Goal: Task Accomplishment & Management: Complete application form

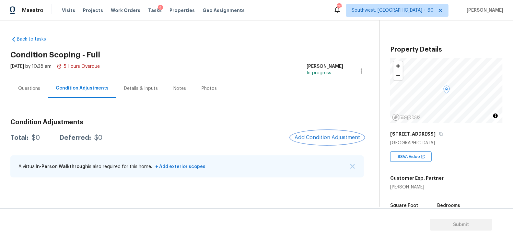
click at [336, 140] on span "Add Condition Adjustment" at bounding box center [326, 137] width 65 height 6
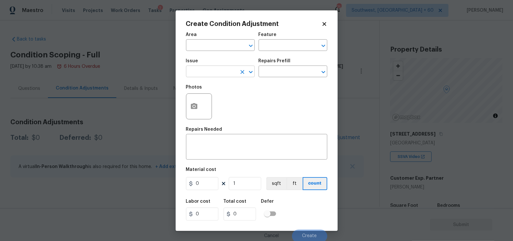
click at [218, 72] on input "text" at bounding box center [211, 72] width 51 height 10
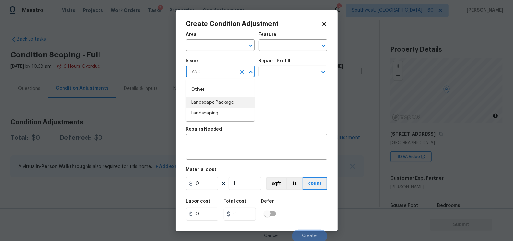
click at [223, 100] on li "Landscape Package" at bounding box center [220, 102] width 69 height 11
type input "Landscape Package"
click at [285, 71] on input "text" at bounding box center [283, 72] width 51 height 10
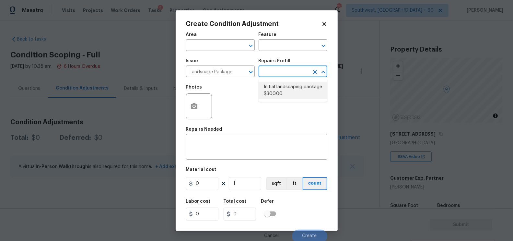
click at [282, 88] on li "Initial landscaping package $300.00" at bounding box center [292, 90] width 69 height 17
type input "Home Readiness Packages"
type textarea "Mowing of grass up to 6" in height. Mow, edge along driveways & sidewalks, trim…"
type input "300"
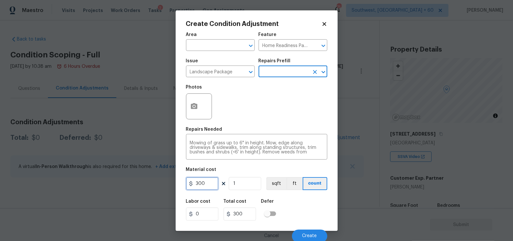
click at [212, 185] on input "300" at bounding box center [202, 183] width 32 height 13
type input "750"
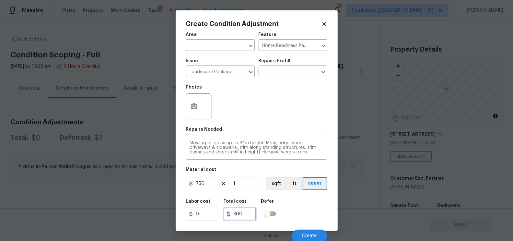
click at [244, 212] on input "300" at bounding box center [239, 213] width 32 height 13
type input "750"
click at [187, 103] on button "button" at bounding box center [194, 106] width 16 height 25
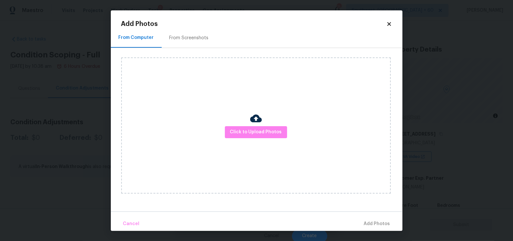
click at [189, 35] on div "From Screenshots" at bounding box center [188, 38] width 39 height 6
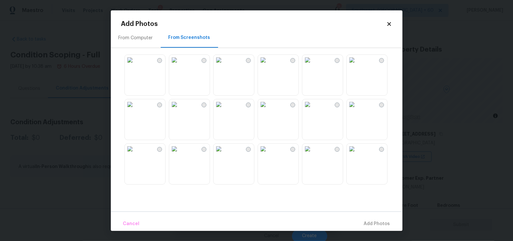
click at [135, 65] on img at bounding box center [130, 60] width 10 height 10
click at [369, 223] on span "Add 1 Photo(s)" at bounding box center [374, 224] width 32 height 8
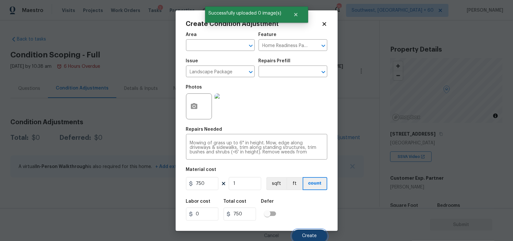
click at [315, 234] on button "Create" at bounding box center [309, 235] width 35 height 13
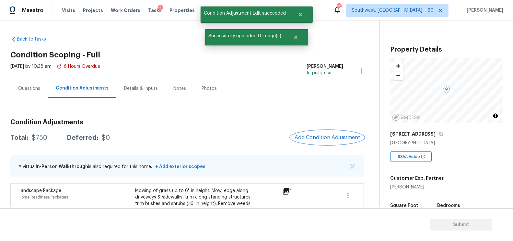
click at [326, 141] on button "Add Condition Adjustment" at bounding box center [327, 138] width 73 height 14
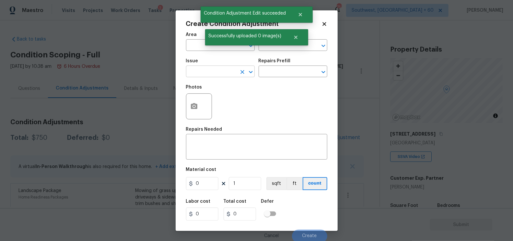
click at [199, 71] on input "text" at bounding box center [211, 72] width 51 height 10
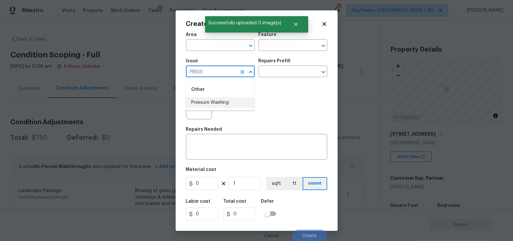
click at [219, 106] on li "Pressure Washing" at bounding box center [220, 102] width 69 height 11
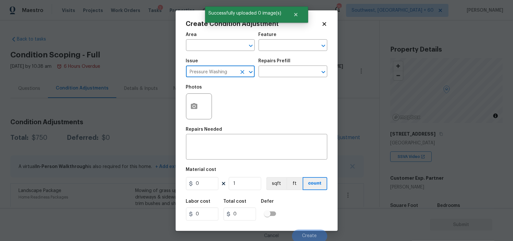
type input "Pressure Washing"
click at [272, 78] on div "Issue Pressure Washing ​ Repairs Prefill ​" at bounding box center [256, 68] width 141 height 26
click at [288, 76] on input "text" at bounding box center [283, 72] width 51 height 10
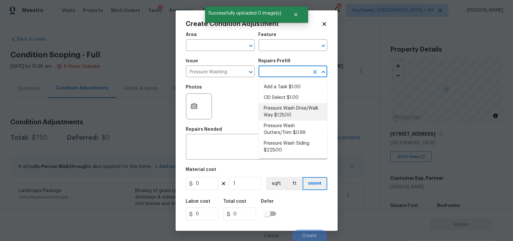
click at [283, 108] on li "Pressure Wash Drive/Walk Way $125.00" at bounding box center [292, 111] width 69 height 17
type input "Siding"
type textarea "Pressure wash the driveways/walkways as directed by the PM. Ensure that all deb…"
type input "125"
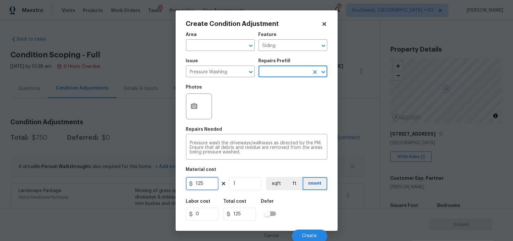
click at [210, 184] on input "125" at bounding box center [202, 183] width 32 height 13
type input "200"
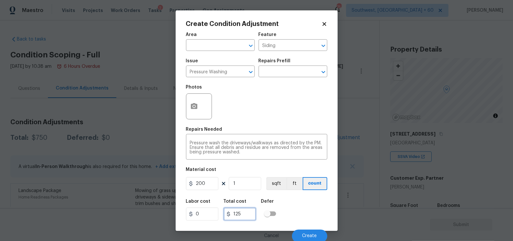
click at [248, 216] on input "125" at bounding box center [239, 213] width 32 height 13
type input "200"
click at [177, 96] on div "Create Condition Adjustment Area ​ Feature Siding ​ Issue Pressure Washing ​ Re…" at bounding box center [257, 120] width 162 height 220
click at [197, 109] on icon "button" at bounding box center [194, 106] width 8 height 8
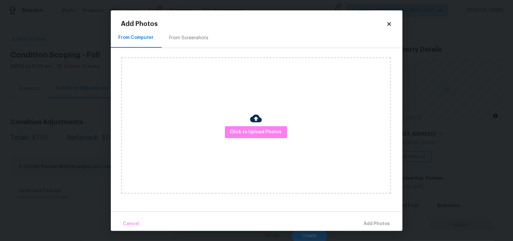
click at [196, 27] on div "Add Photos From Computer From Screenshots Click to Upload Photos Cancel Add Pho…" at bounding box center [256, 126] width 271 height 210
click at [193, 34] on div "From Screenshots" at bounding box center [189, 38] width 55 height 19
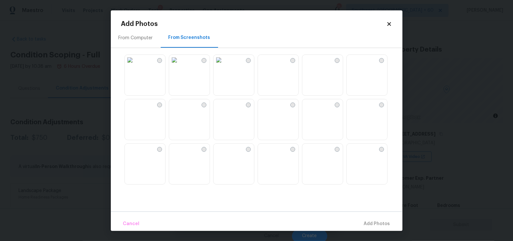
click at [224, 65] on img at bounding box center [218, 60] width 10 height 10
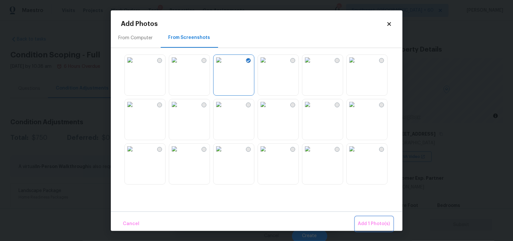
click at [377, 226] on span "Add 1 Photo(s)" at bounding box center [374, 224] width 32 height 8
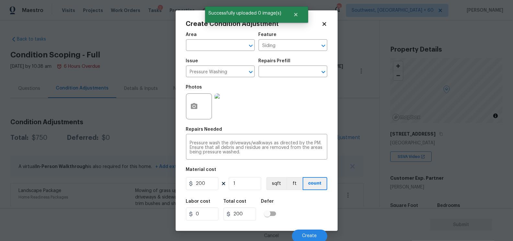
click at [304, 227] on div "Cancel Create" at bounding box center [256, 233] width 141 height 18
click at [305, 235] on span "Create" at bounding box center [309, 235] width 15 height 5
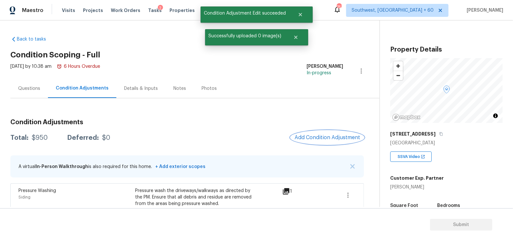
click at [342, 139] on span "Add Condition Adjustment" at bounding box center [326, 137] width 65 height 6
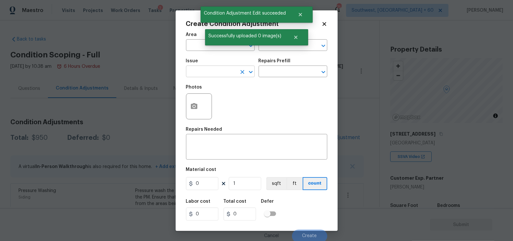
click at [207, 74] on input "text" at bounding box center [211, 72] width 51 height 10
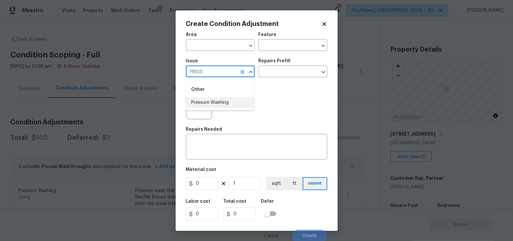
click at [216, 97] on li "Pressure Washing" at bounding box center [220, 102] width 69 height 11
type input "Pressure Washing"
click at [289, 74] on input "text" at bounding box center [283, 72] width 51 height 10
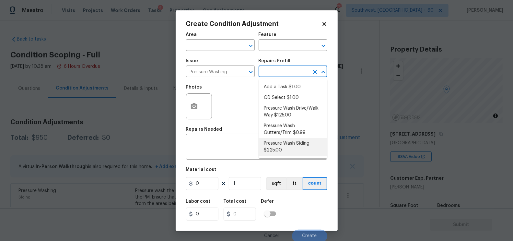
click at [289, 143] on li "Pressure Wash Siding $225.00" at bounding box center [292, 146] width 69 height 17
type input "Siding"
type textarea "Protect areas as needed for pressure washing. Pressure wash the siding on the h…"
type input "225"
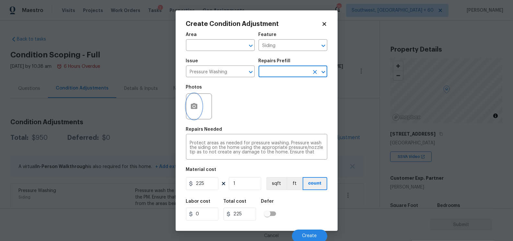
click at [194, 109] on icon "button" at bounding box center [194, 106] width 6 height 6
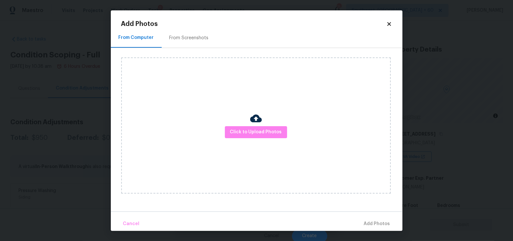
click at [190, 28] on div "Add Photos From Computer From Screenshots Click to Upload Photos Cancel Add Pho…" at bounding box center [256, 126] width 271 height 210
click at [190, 33] on div "From Screenshots" at bounding box center [189, 38] width 55 height 19
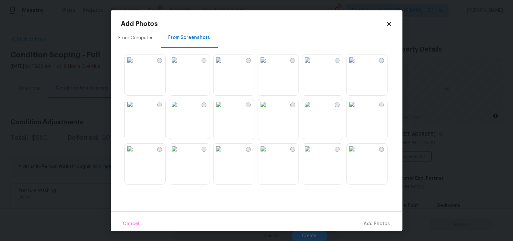
click at [224, 65] on img at bounding box center [218, 60] width 10 height 10
click at [135, 109] on img at bounding box center [130, 104] width 10 height 10
click at [135, 65] on img at bounding box center [130, 60] width 10 height 10
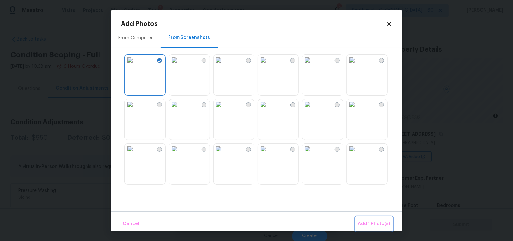
click at [369, 226] on span "Add 1 Photo(s)" at bounding box center [374, 224] width 32 height 8
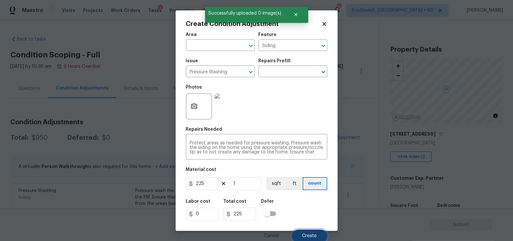
click at [312, 232] on button "Create" at bounding box center [309, 235] width 35 height 13
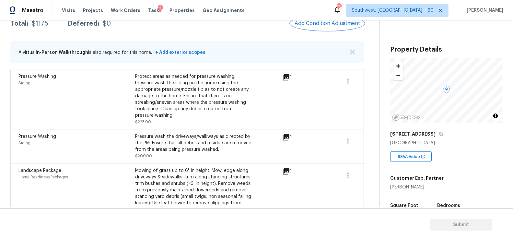
scroll to position [92, 0]
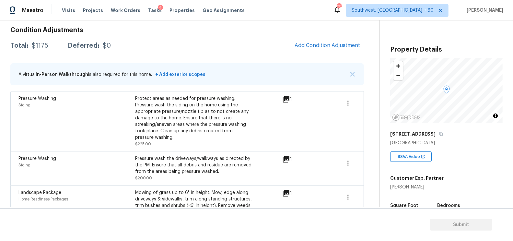
click at [329, 35] on div "Condition Adjustments Total: $1175 Deferred: $0 Add Condition Adjustment A virt…" at bounding box center [186, 133] width 353 height 223
click at [327, 42] on span "Add Condition Adjustment" at bounding box center [326, 45] width 65 height 6
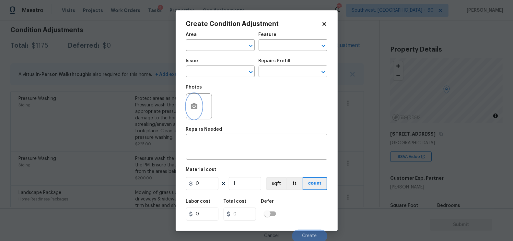
click at [190, 111] on button "button" at bounding box center [194, 106] width 16 height 25
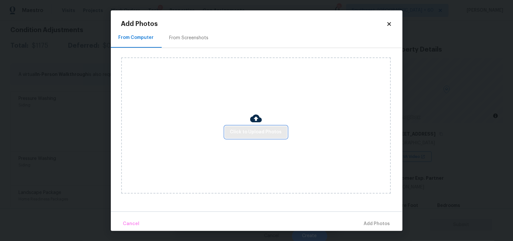
click at [245, 132] on span "Click to Upload Photos" at bounding box center [256, 132] width 52 height 8
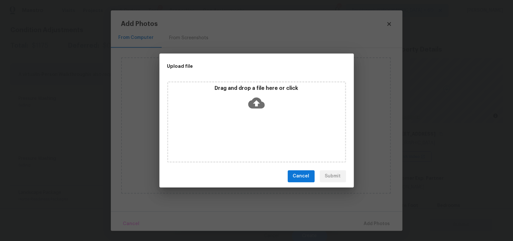
click at [251, 112] on div "Drag and drop a file here or click" at bounding box center [256, 99] width 177 height 28
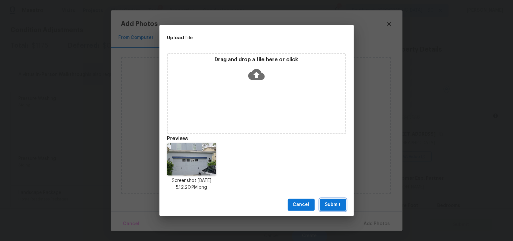
click at [333, 202] on span "Submit" at bounding box center [333, 204] width 16 height 8
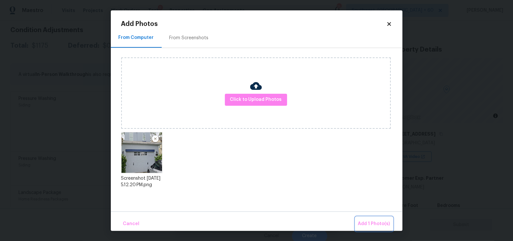
click at [368, 228] on button "Add 1 Photo(s)" at bounding box center [373, 224] width 37 height 14
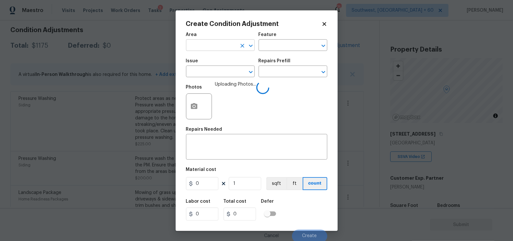
click at [215, 45] on input "text" at bounding box center [211, 46] width 51 height 10
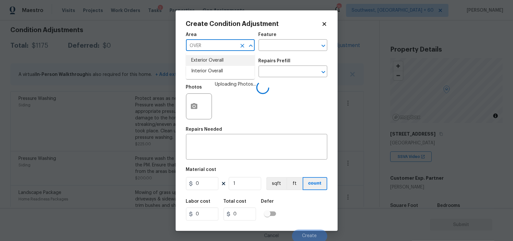
click at [223, 60] on li "Exterior Overall" at bounding box center [220, 60] width 69 height 11
type input "Exterior Overall"
click at [212, 152] on textarea at bounding box center [256, 148] width 133 height 14
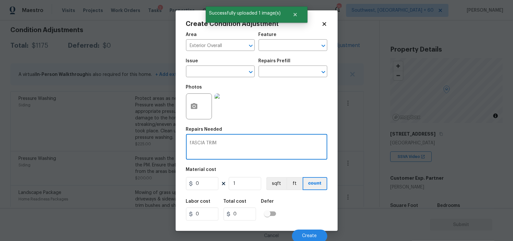
click at [207, 134] on div "Repairs Needed" at bounding box center [256, 131] width 141 height 8
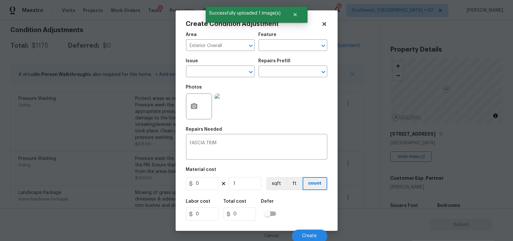
click at [207, 134] on div "Repairs Needed" at bounding box center [256, 131] width 141 height 8
click at [215, 143] on textarea "fASCIA TRIM" at bounding box center [256, 148] width 133 height 14
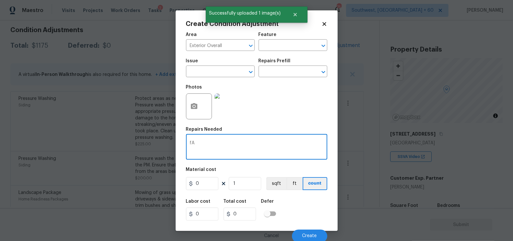
type textarea "f"
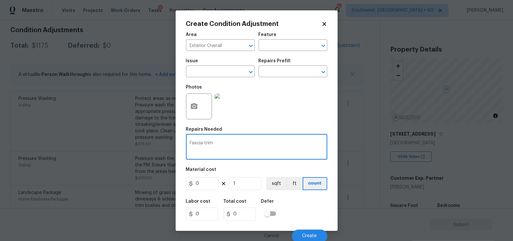
type textarea "Fascia trim"
click at [200, 187] on input "0" at bounding box center [202, 183] width 32 height 13
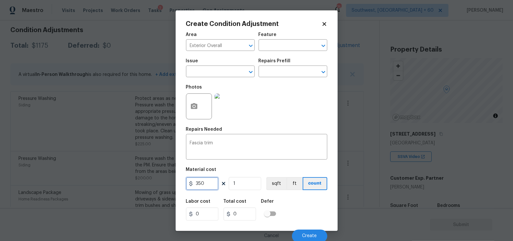
type input "350"
click at [244, 214] on input "0" at bounding box center [239, 213] width 32 height 13
type input "350"
click at [299, 234] on button "Create" at bounding box center [309, 235] width 35 height 13
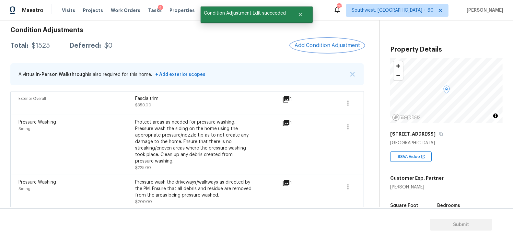
click at [336, 39] on button "Add Condition Adjustment" at bounding box center [327, 46] width 73 height 14
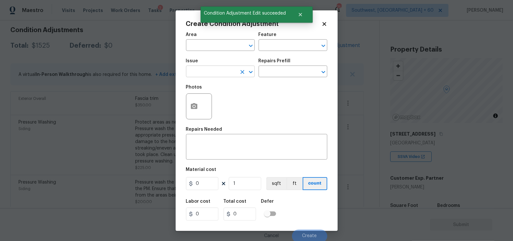
click at [223, 71] on input "text" at bounding box center [211, 72] width 51 height 10
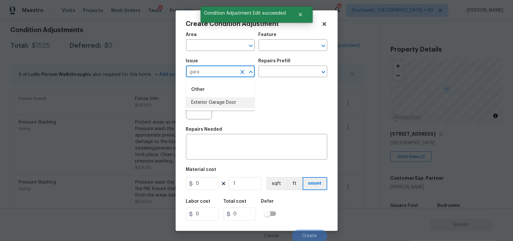
click at [212, 104] on li "Exterior Garage Door" at bounding box center [220, 102] width 69 height 11
type input "Exterior Garage Door"
click at [276, 74] on input "text" at bounding box center [283, 72] width 51 height 10
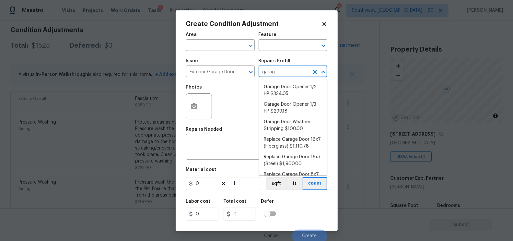
type input "garage"
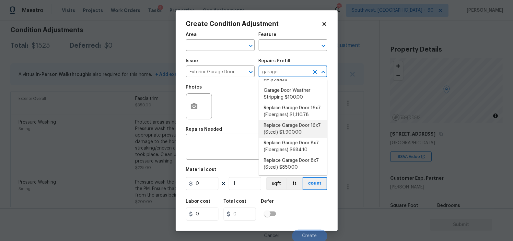
scroll to position [38, 0]
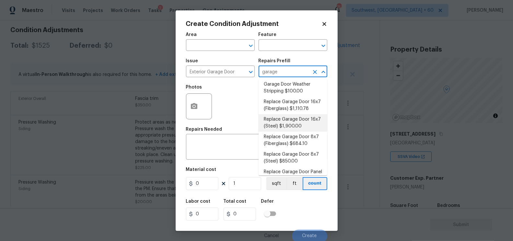
click at [287, 127] on li "Replace Garage Door 16x7 (Steel) $1,900.00" at bounding box center [292, 122] width 69 height 17
type input "Interior Door"
type textarea "Remove the existing garage door and ALL of the existing hardware. Install new h…"
type input "1900"
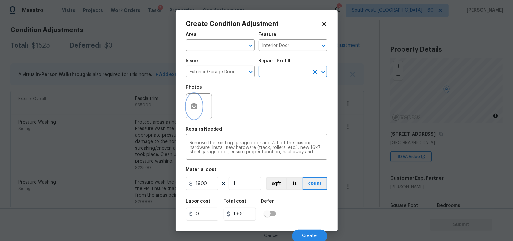
click at [199, 106] on button "button" at bounding box center [194, 106] width 16 height 25
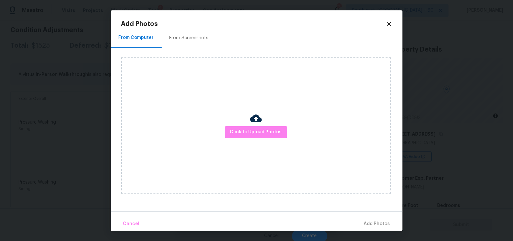
click at [199, 106] on div "Click to Upload Photos" at bounding box center [255, 125] width 269 height 136
click at [260, 132] on span "Click to Upload Photos" at bounding box center [256, 132] width 52 height 8
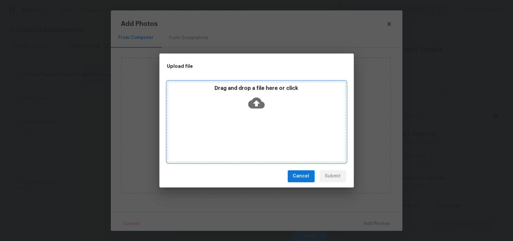
click at [257, 111] on div "Drag and drop a file here or click" at bounding box center [256, 99] width 177 height 28
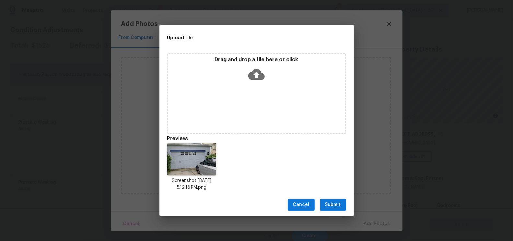
click at [324, 203] on button "Submit" at bounding box center [333, 205] width 26 height 12
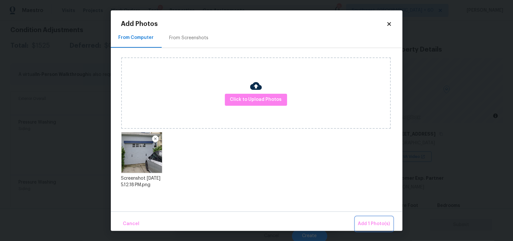
click at [364, 220] on span "Add 1 Photo(s)" at bounding box center [374, 224] width 32 height 8
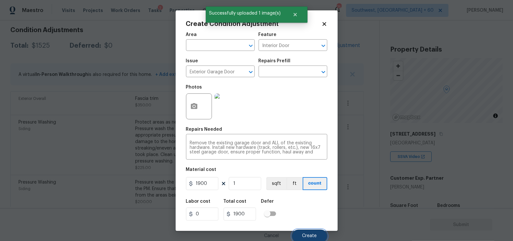
click at [309, 234] on button "Create" at bounding box center [309, 235] width 35 height 13
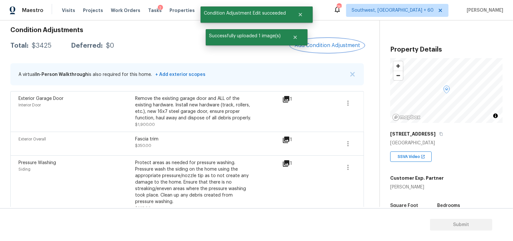
click at [345, 50] on button "Add Condition Adjustment" at bounding box center [327, 46] width 73 height 14
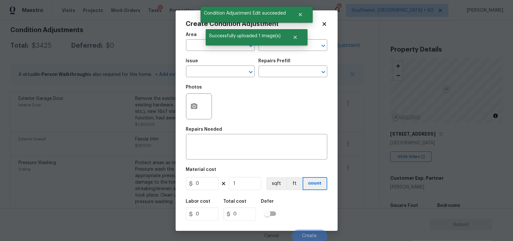
click at [201, 104] on div at bounding box center [199, 106] width 26 height 26
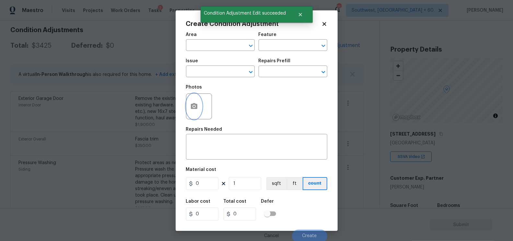
click at [193, 109] on icon "button" at bounding box center [194, 106] width 6 height 6
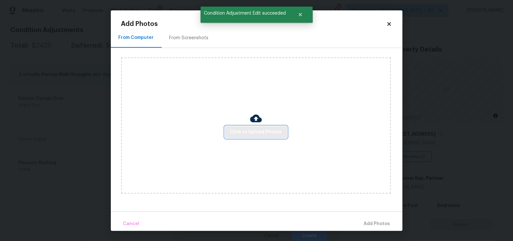
click at [237, 137] on button "Click to Upload Photos" at bounding box center [256, 132] width 62 height 12
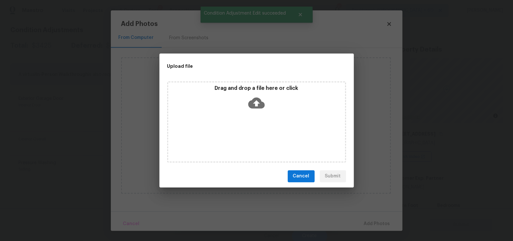
click at [258, 108] on icon at bounding box center [256, 103] width 17 height 17
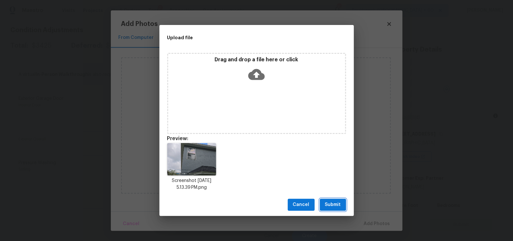
click at [329, 204] on span "Submit" at bounding box center [333, 204] width 16 height 8
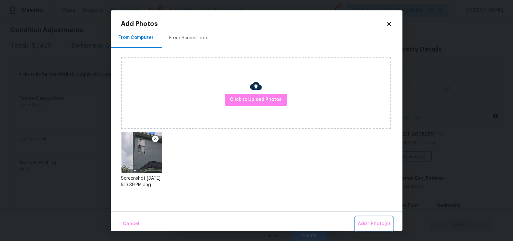
click at [372, 219] on button "Add 1 Photo(s)" at bounding box center [373, 224] width 37 height 14
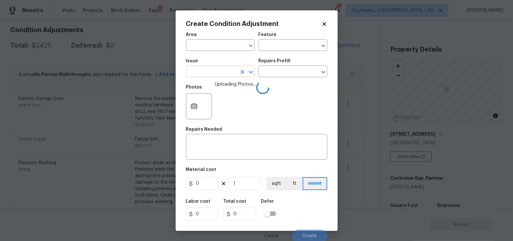
click at [217, 76] on input "text" at bounding box center [211, 72] width 51 height 10
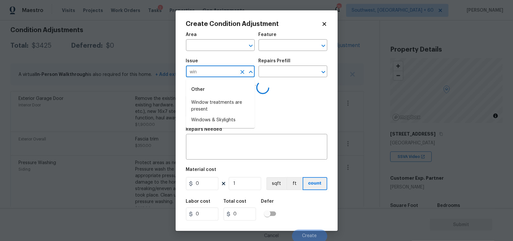
type input "wino"
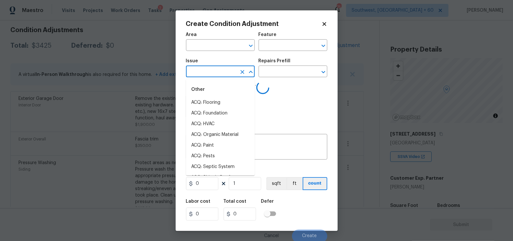
type input "d"
type input "o"
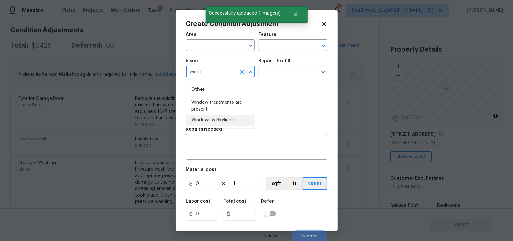
click at [218, 119] on li "Windows & Skylights" at bounding box center [220, 120] width 69 height 11
type input "Windows & Skylights"
click at [283, 73] on input "text" at bounding box center [283, 72] width 51 height 10
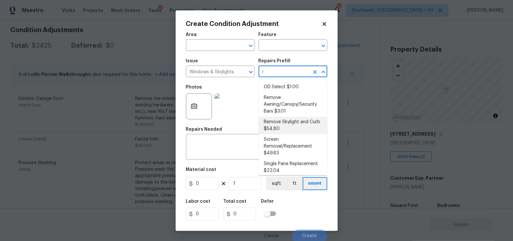
scroll to position [0, 0]
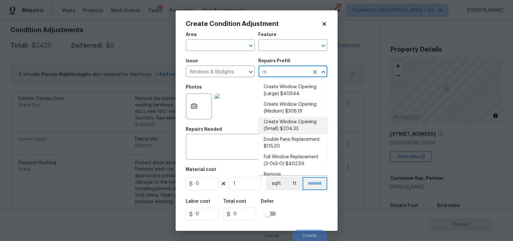
type input "rep"
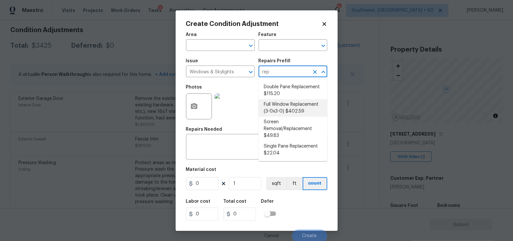
click at [299, 107] on li "Full Window Replacement (3-0x3-0) $402.59" at bounding box center [292, 107] width 69 height 17
type textarea "Remove and replace the 3-0 x 3-0 vinyl double hung, dual pane window with new. …"
type input "402.59"
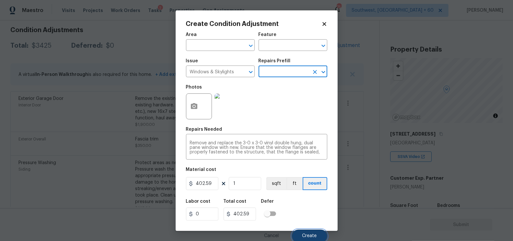
click at [307, 231] on button "Create" at bounding box center [309, 235] width 35 height 13
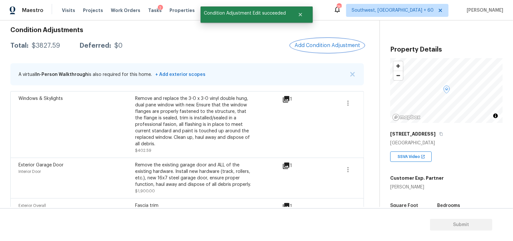
click at [325, 48] on span "Add Condition Adjustment" at bounding box center [326, 45] width 65 height 6
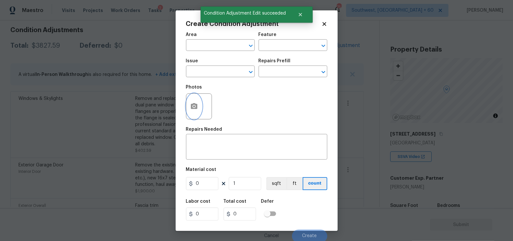
click at [200, 104] on button "button" at bounding box center [194, 106] width 16 height 25
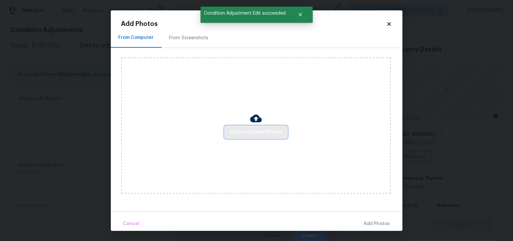
click at [259, 132] on span "Click to Upload Photos" at bounding box center [256, 132] width 52 height 8
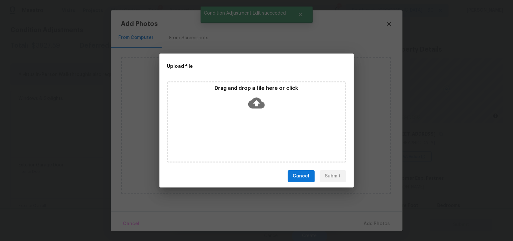
click at [259, 109] on icon at bounding box center [256, 103] width 17 height 17
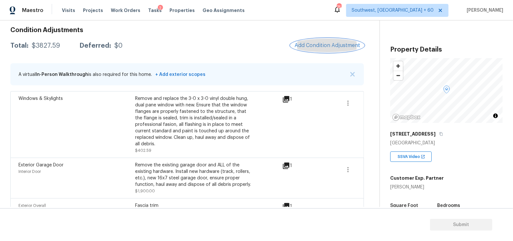
click at [312, 43] on span "Add Condition Adjustment" at bounding box center [326, 45] width 65 height 6
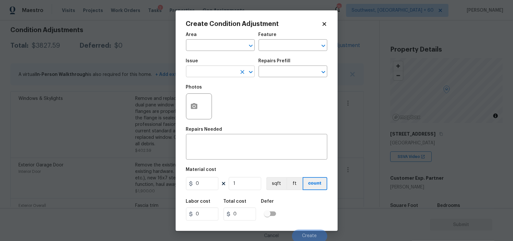
click at [204, 75] on input "text" at bounding box center [211, 72] width 51 height 10
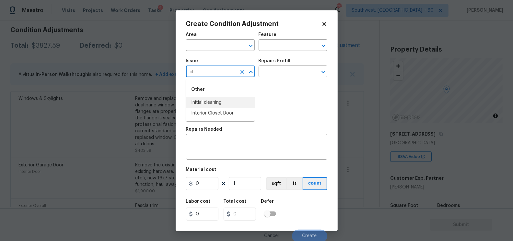
click at [209, 100] on li "Initial cleaning" at bounding box center [220, 102] width 69 height 11
type input "Initial cleaning"
click at [277, 75] on input "text" at bounding box center [283, 72] width 51 height 10
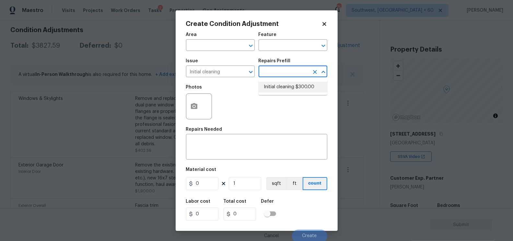
click at [282, 86] on li "Initial cleaning $300.00" at bounding box center [292, 87] width 69 height 11
type input "Home Readiness Packages"
type textarea "1. Wipe down exterior doors and trim. 2. Clean out all exterior light fixtures …"
type input "300"
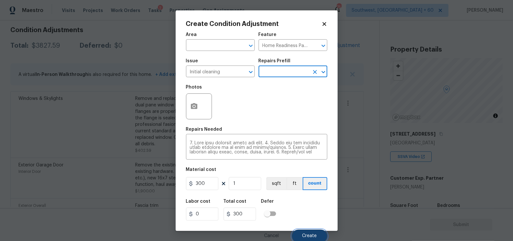
click at [313, 230] on button "Create" at bounding box center [309, 235] width 35 height 13
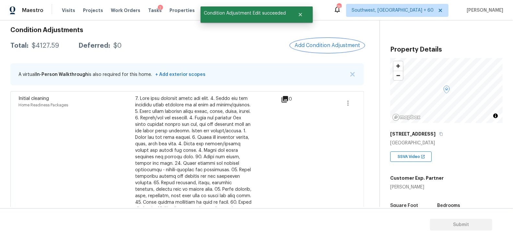
click at [330, 45] on span "Add Condition Adjustment" at bounding box center [326, 45] width 65 height 6
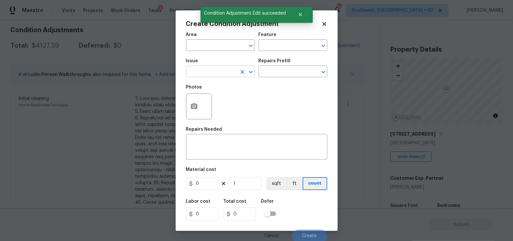
click at [216, 72] on input "text" at bounding box center [211, 72] width 51 height 10
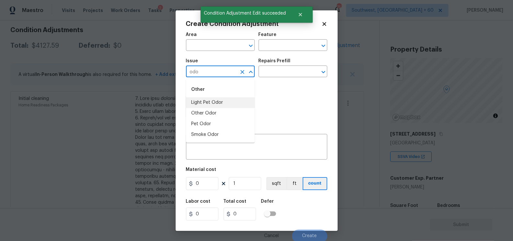
click at [214, 102] on li "Light Pet Odor" at bounding box center [220, 102] width 69 height 11
type input "Light Pet Odor"
click at [303, 62] on div "Repairs Prefill" at bounding box center [292, 63] width 69 height 8
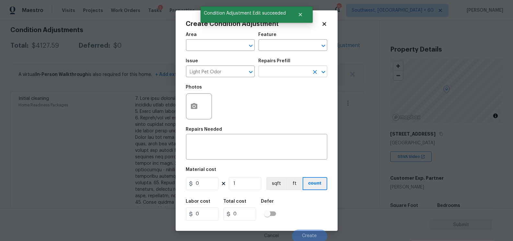
click at [297, 67] on input "text" at bounding box center [283, 72] width 51 height 10
click at [291, 86] on li "Acquisition Scope: 1-2 pets present $575.00" at bounding box center [292, 90] width 69 height 17
type textarea "Acquisition Scope: 1-2 pets present"
type input "575"
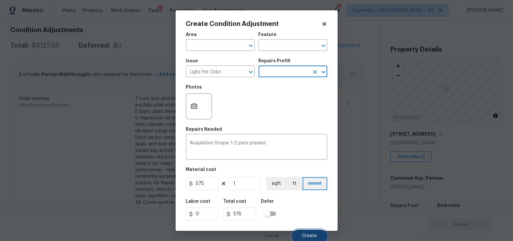
click at [305, 236] on span "Create" at bounding box center [309, 235] width 15 height 5
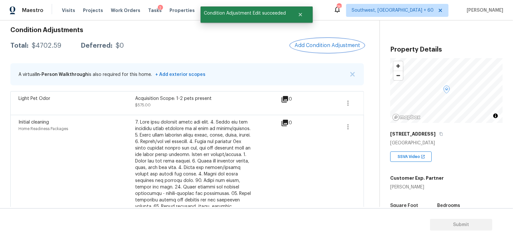
click at [332, 40] on button "Add Condition Adjustment" at bounding box center [327, 46] width 73 height 14
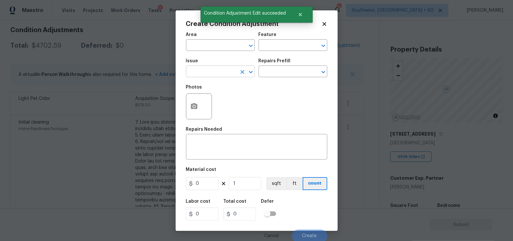
click at [214, 74] on input "text" at bounding box center [211, 72] width 51 height 10
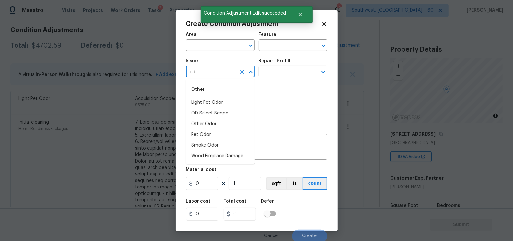
type input "odo"
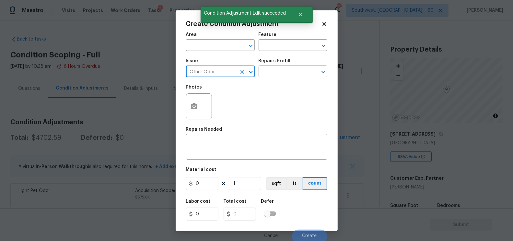
scroll to position [92, 0]
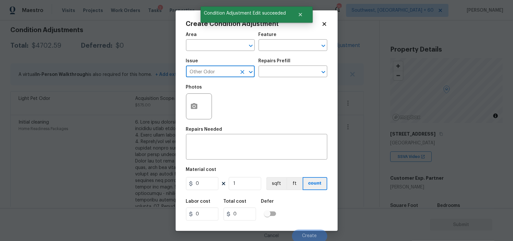
type input "Other Odor"
click at [284, 57] on div "Issue Other Odor ​ Repairs Prefill ​" at bounding box center [256, 68] width 141 height 26
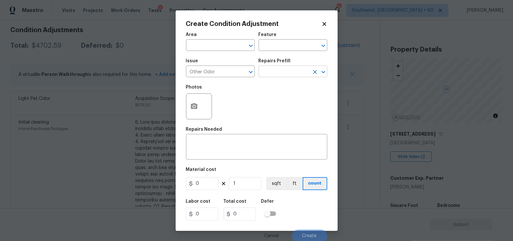
click at [277, 69] on input "text" at bounding box center [283, 72] width 51 height 10
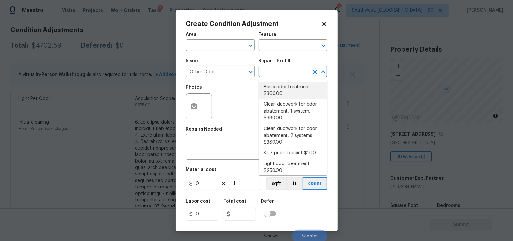
click at [277, 97] on li "Basic odor treatment $300.00" at bounding box center [292, 90] width 69 height 17
type input "300"
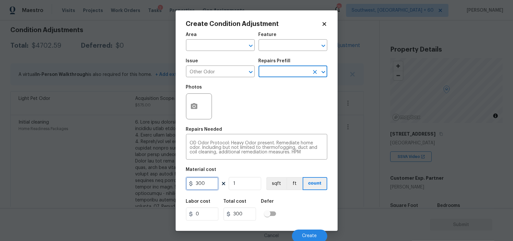
click at [198, 187] on input "300" at bounding box center [202, 183] width 32 height 13
type input "575"
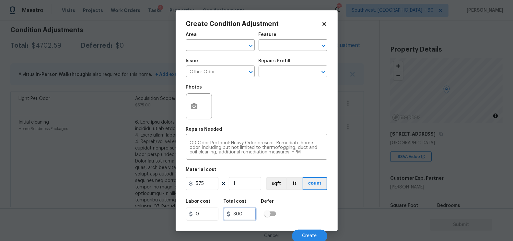
click at [236, 214] on input "300" at bounding box center [239, 213] width 32 height 13
type input "575"
click at [189, 141] on div "OD Odor Protocol: Heavy Odor present. Remediate home odor. Including but not li…" at bounding box center [256, 147] width 141 height 24
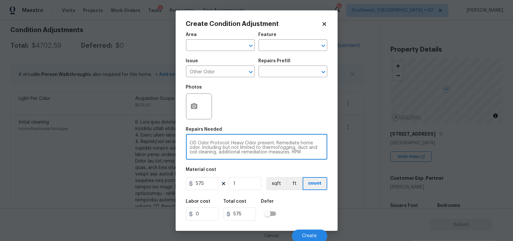
scroll to position [4, 0]
type textarea "OD Odor Protocol: Heavy Odor present. Remediate home odor. Including but not li…"
click at [307, 233] on button "Create" at bounding box center [309, 235] width 35 height 13
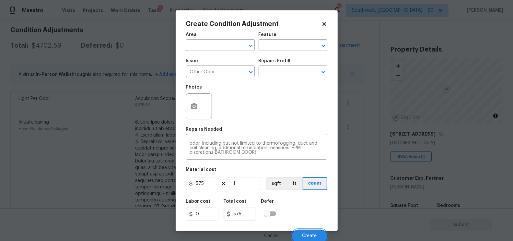
scroll to position [92, 0]
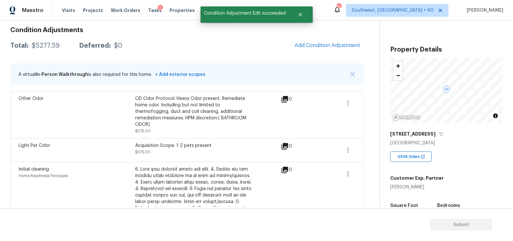
click at [328, 48] on button "Add Condition Adjustment" at bounding box center [327, 46] width 73 height 14
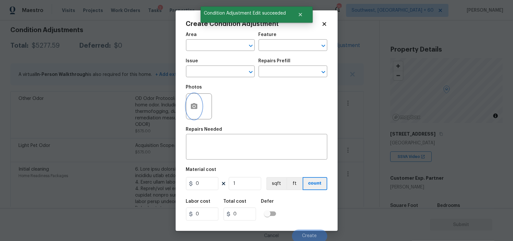
click at [191, 107] on icon "button" at bounding box center [194, 106] width 6 height 6
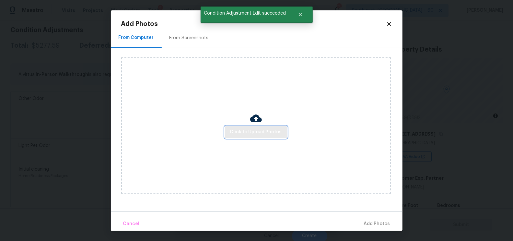
click at [248, 136] on button "Click to Upload Photos" at bounding box center [256, 132] width 62 height 12
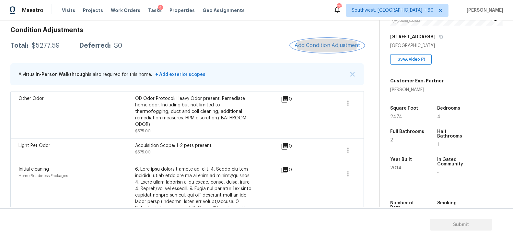
scroll to position [98, 0]
click at [336, 50] on button "Add Condition Adjustment" at bounding box center [327, 46] width 73 height 14
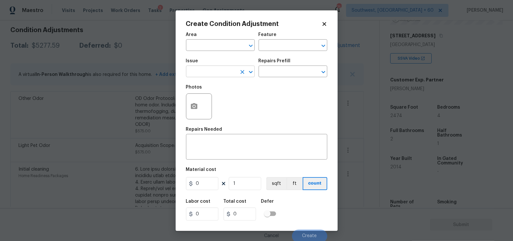
click at [204, 72] on input "text" at bounding box center [211, 72] width 51 height 10
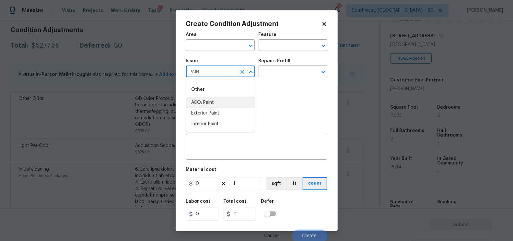
click at [212, 99] on li "ACQ: Paint" at bounding box center [220, 102] width 69 height 11
type input "ACQ: Paint"
click at [272, 70] on input "text" at bounding box center [283, 72] width 51 height 10
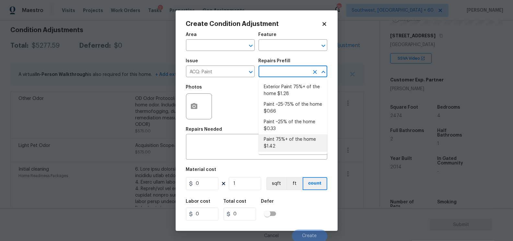
click at [283, 146] on li "Paint 75%+ of the home $1.42" at bounding box center [292, 142] width 69 height 17
type input "Acquisition"
type textarea "Acquisition Scope: 75%+ of the home will likely require interior paint"
type input "1.42"
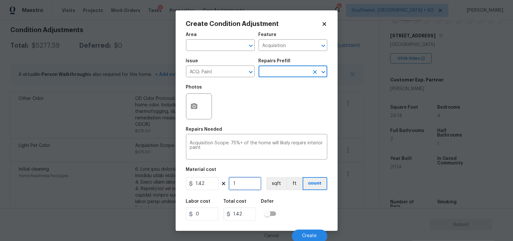
click at [250, 179] on input "1" at bounding box center [245, 183] width 32 height 13
type input "0"
type input "2"
type input "2.84"
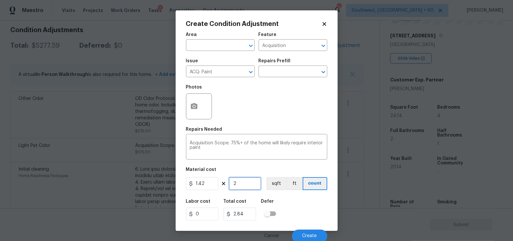
type input "24"
type input "34.08"
type input "247"
type input "350.74"
type input "2474"
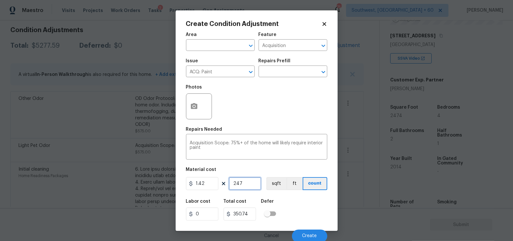
type input "3513.08"
type input "24745"
type input "35137.9"
type input "2474"
type input "3513.08"
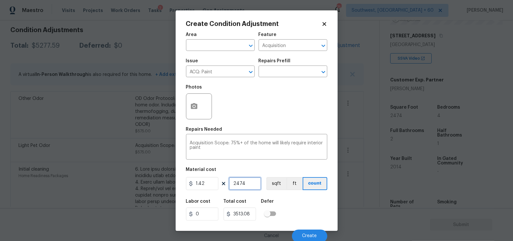
type input "2474"
click at [194, 107] on circle "button" at bounding box center [194, 106] width 2 height 2
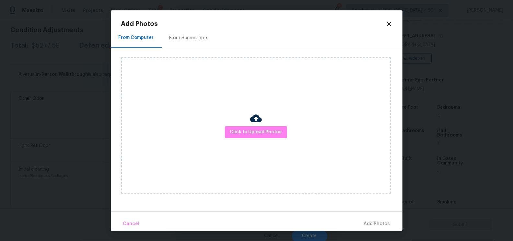
click at [189, 44] on div "From Screenshots" at bounding box center [189, 38] width 55 height 19
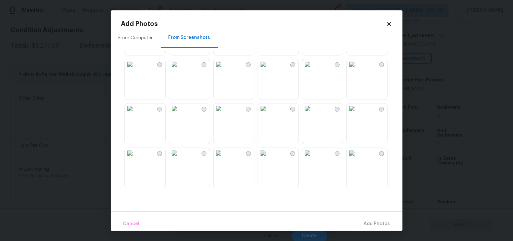
scroll to position [43, 0]
click at [306, 66] on img at bounding box center [307, 61] width 10 height 10
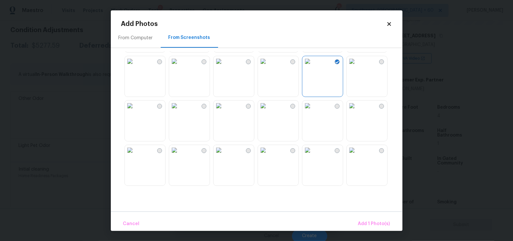
click at [357, 66] on img at bounding box center [352, 61] width 10 height 10
click at [368, 227] on span "Add 2 Photo(s)" at bounding box center [373, 224] width 33 height 8
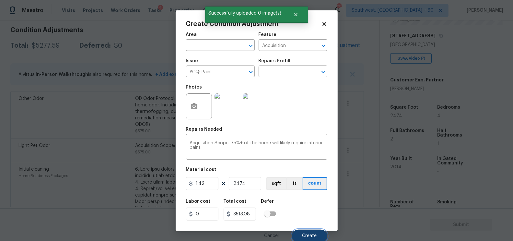
click at [308, 236] on span "Create" at bounding box center [309, 235] width 15 height 5
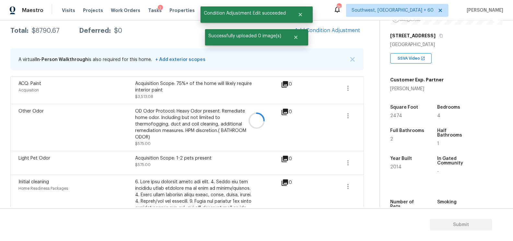
scroll to position [92, 0]
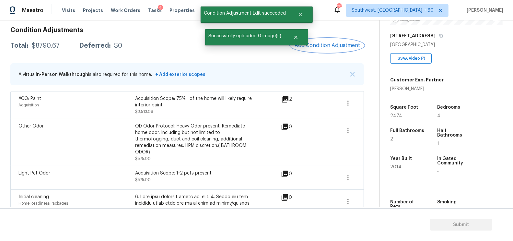
click at [352, 40] on button "Add Condition Adjustment" at bounding box center [327, 46] width 73 height 14
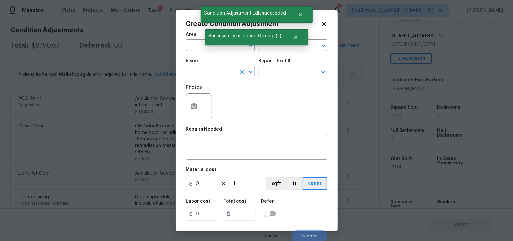
click at [226, 73] on input "text" at bounding box center [211, 72] width 51 height 10
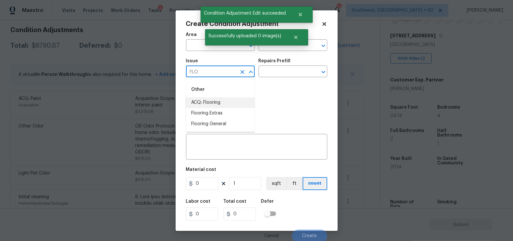
click at [211, 100] on li "ACQ: Flooring" at bounding box center [220, 102] width 69 height 11
type input "ACQ: Flooring"
click at [273, 77] on input "text" at bounding box center [283, 72] width 51 height 10
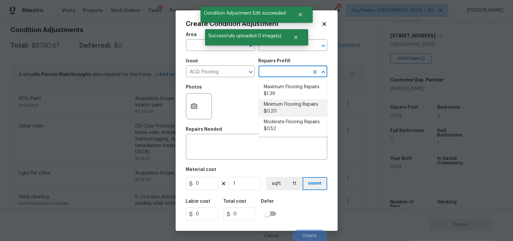
click at [277, 111] on li "Minimum Flooring Repairs $0.20" at bounding box center [292, 107] width 69 height 17
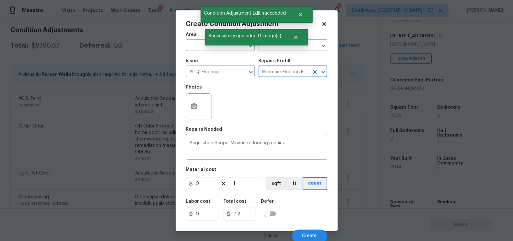
type input "Acquisition"
type textarea "Acquisition Scope: Minimum flooring repairs"
type input "0.2"
click at [250, 188] on input "1" at bounding box center [245, 183] width 32 height 13
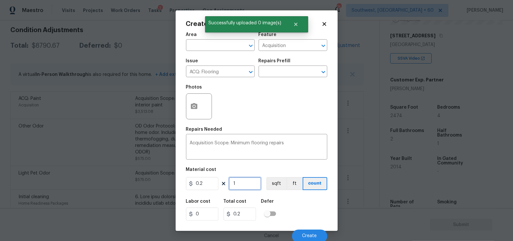
type input "0"
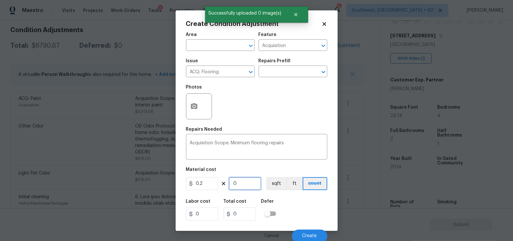
type input "2"
type input "0.4"
type input "24"
type input "4.8"
type input "247"
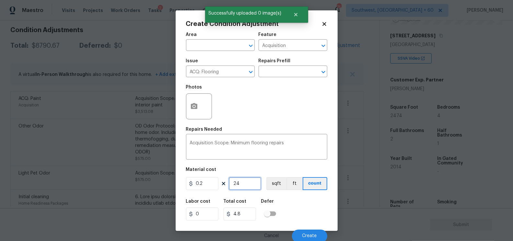
type input "49.4"
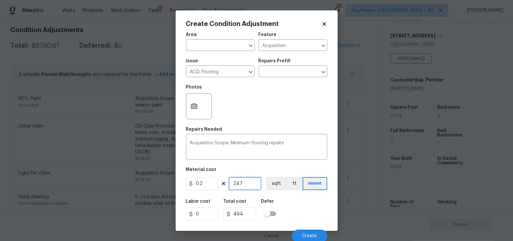
type input "2474"
type input "494.8"
type input "2474"
click at [254, 212] on input "494.8" at bounding box center [239, 213] width 32 height 13
click at [316, 236] on span "Create" at bounding box center [309, 235] width 15 height 5
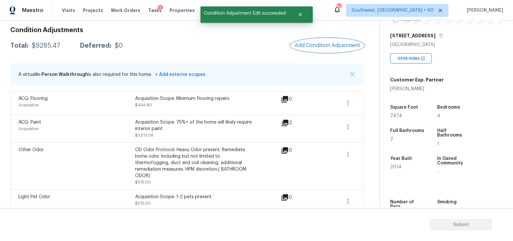
click at [334, 41] on button "Add Condition Adjustment" at bounding box center [327, 46] width 73 height 14
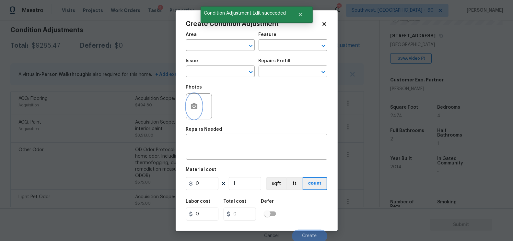
click at [198, 107] on button "button" at bounding box center [194, 106] width 16 height 25
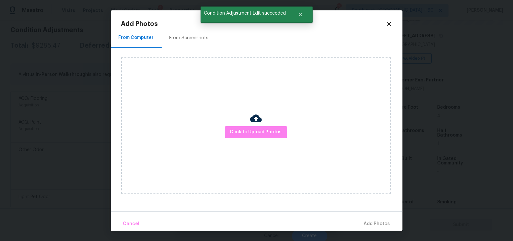
click at [259, 125] on div at bounding box center [256, 119] width 12 height 14
click at [258, 132] on span "Click to Upload Photos" at bounding box center [256, 132] width 52 height 8
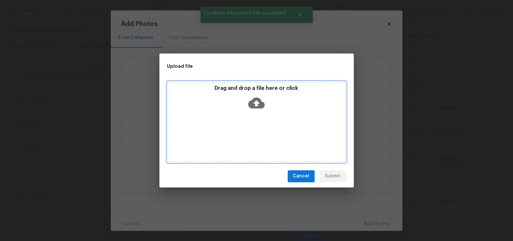
click at [257, 103] on icon at bounding box center [256, 103] width 17 height 17
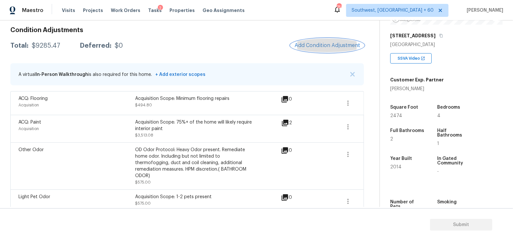
click at [331, 50] on button "Add Condition Adjustment" at bounding box center [327, 46] width 73 height 14
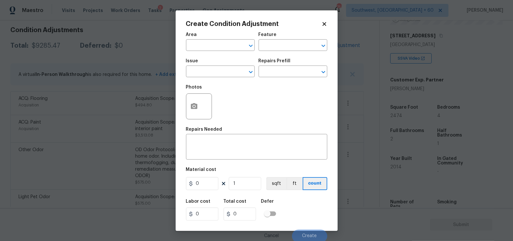
click at [219, 79] on span "Issue ​" at bounding box center [220, 68] width 69 height 26
click at [219, 75] on input "text" at bounding box center [211, 72] width 51 height 10
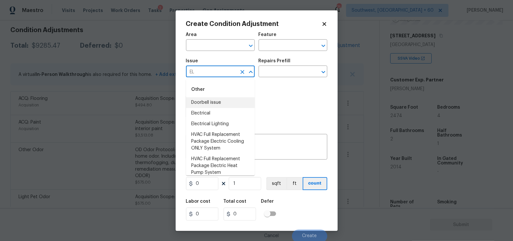
type input "E"
click at [204, 116] on li "Electrical" at bounding box center [220, 113] width 69 height 11
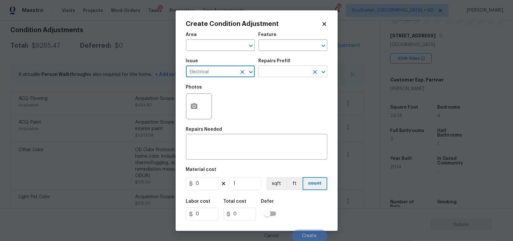
type input "Electrical"
click at [272, 73] on input "text" at bounding box center [283, 72] width 51 height 10
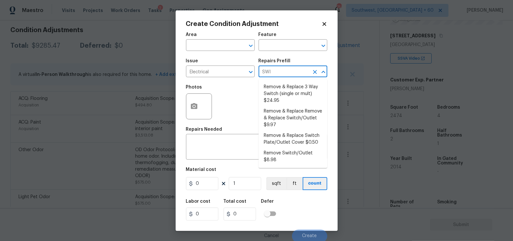
type input "SWIT"
click at [282, 153] on li "Remove Switch/Outlet $8.98" at bounding box center [292, 156] width 69 height 17
type textarea "Remove the existing switch/outlet. Properly terminate/cap the wiring within the…"
type input "8.98"
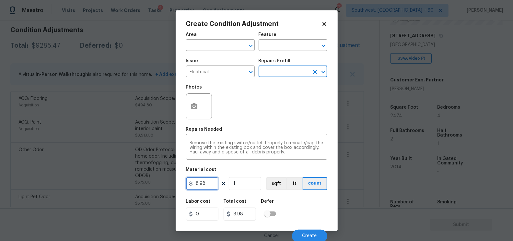
click at [210, 185] on input "8.98" at bounding box center [202, 183] width 32 height 13
type input "500"
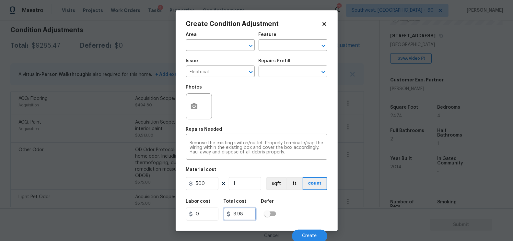
type input "500"
click at [247, 212] on input "500" at bounding box center [239, 213] width 32 height 13
click at [305, 234] on button "Create" at bounding box center [309, 235] width 35 height 13
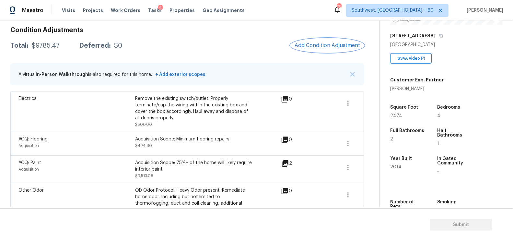
click at [330, 45] on span "Add Condition Adjustment" at bounding box center [326, 45] width 65 height 6
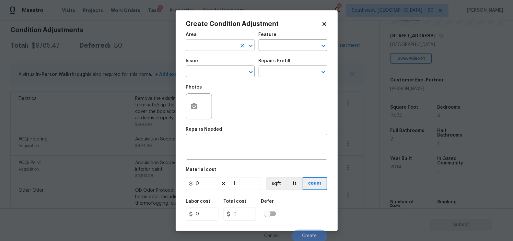
click at [220, 47] on input "text" at bounding box center [211, 46] width 51 height 10
click at [222, 70] on li "Interior Overall" at bounding box center [220, 71] width 69 height 11
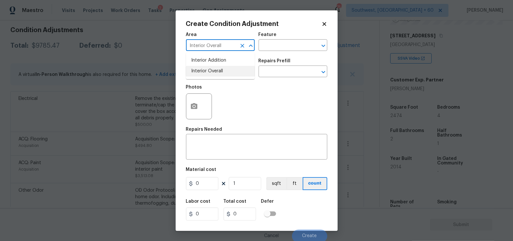
type input "Interior Overall"
click at [222, 70] on input "text" at bounding box center [211, 72] width 51 height 10
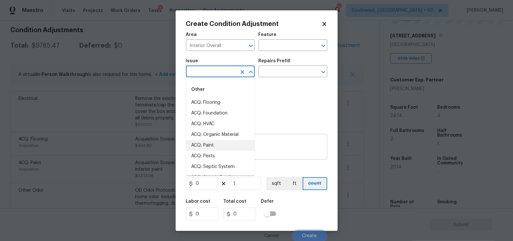
click at [272, 143] on textarea at bounding box center [256, 148] width 133 height 14
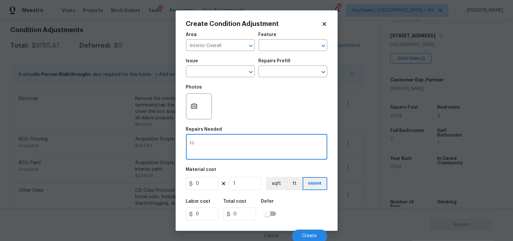
type textarea "t"
type textarea "Touch up cabinet paint"
click at [210, 182] on input "0" at bounding box center [202, 183] width 32 height 13
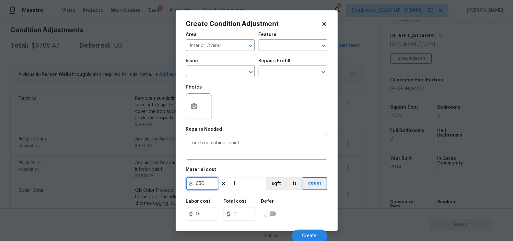
type input "650"
click at [252, 214] on input "650" at bounding box center [239, 213] width 32 height 13
click at [315, 234] on span "Create" at bounding box center [309, 235] width 15 height 5
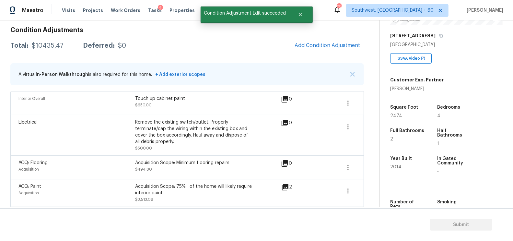
click at [54, 44] on div "$10435.47" at bounding box center [48, 45] width 32 height 6
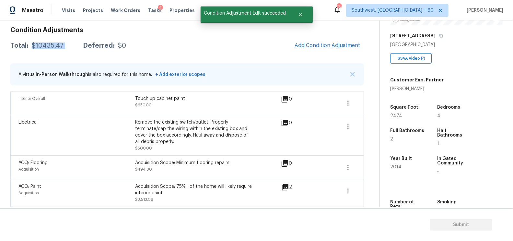
copy div "$10435.47"
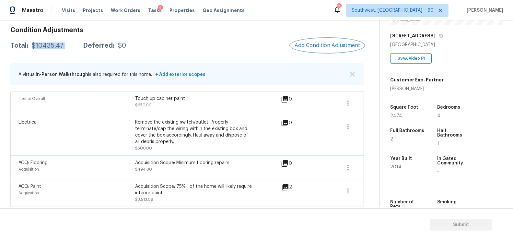
click at [328, 46] on span "Add Condition Adjustment" at bounding box center [326, 45] width 65 height 6
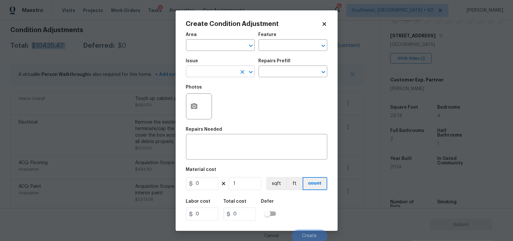
click at [199, 73] on input "text" at bounding box center [211, 72] width 51 height 10
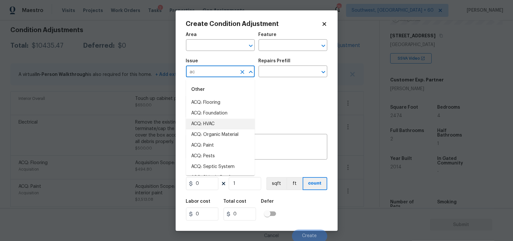
click at [212, 124] on li "ACQ: HVAC" at bounding box center [220, 124] width 69 height 11
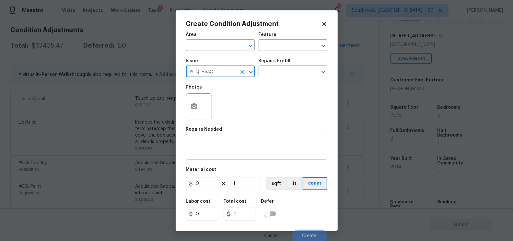
type input "ACQ: HVAC"
click at [226, 144] on textarea at bounding box center [256, 148] width 133 height 14
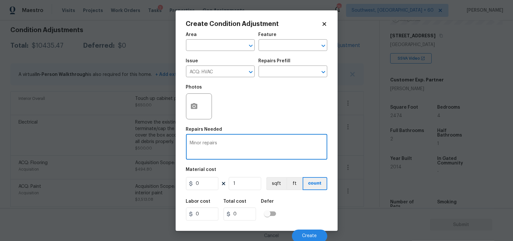
type textarea "Minor repairs"
click at [212, 183] on input "0" at bounding box center [202, 183] width 32 height 13
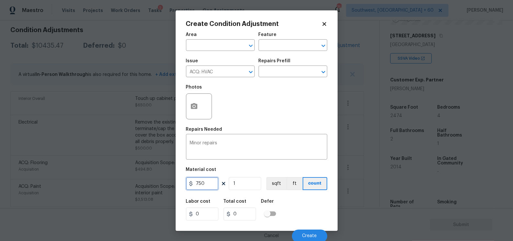
type input "750"
click at [246, 216] on input "750" at bounding box center [239, 213] width 32 height 13
click at [310, 235] on span "Create" at bounding box center [309, 235] width 15 height 5
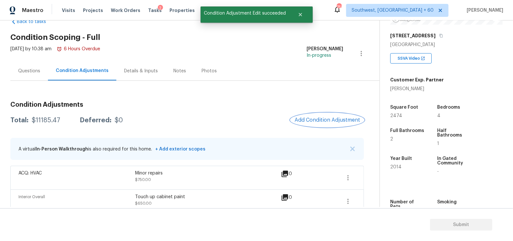
scroll to position [0, 0]
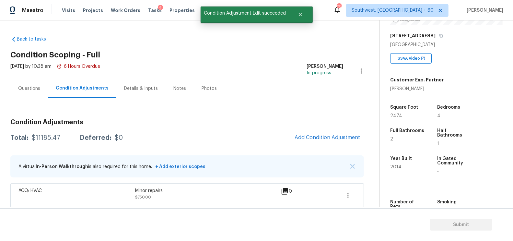
click at [33, 86] on div "Questions" at bounding box center [29, 88] width 22 height 6
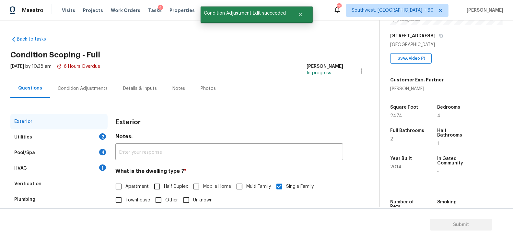
click at [51, 169] on div "HVAC 1" at bounding box center [58, 168] width 97 height 16
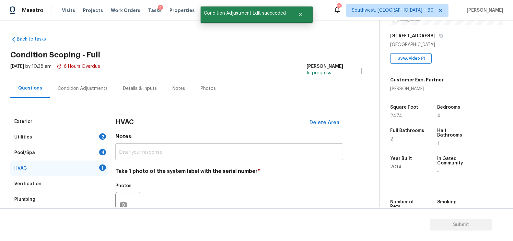
scroll to position [46, 0]
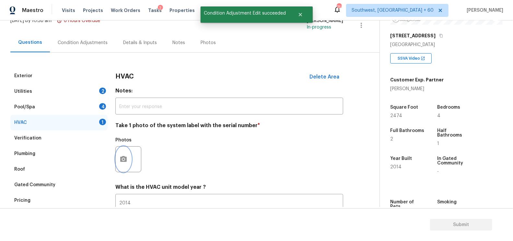
click at [121, 160] on icon "button" at bounding box center [123, 159] width 6 height 6
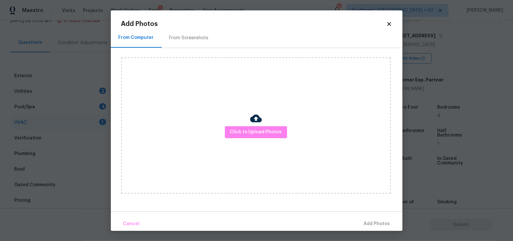
click at [244, 116] on div "Click to Upload Photos" at bounding box center [255, 125] width 269 height 136
click at [246, 137] on button "Click to Upload Photos" at bounding box center [256, 132] width 62 height 12
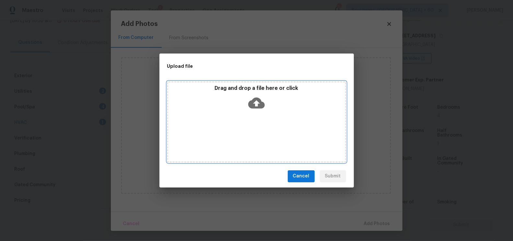
click at [257, 99] on icon at bounding box center [256, 102] width 17 height 11
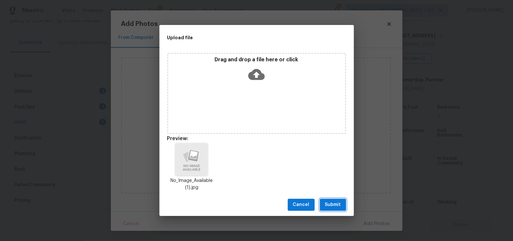
click at [336, 204] on span "Submit" at bounding box center [333, 204] width 16 height 8
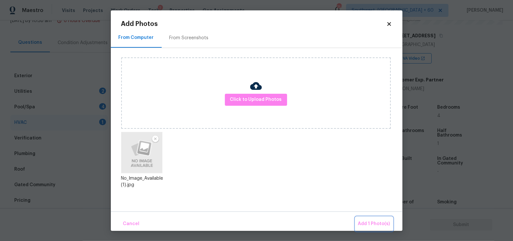
click at [367, 218] on button "Add 1 Photo(s)" at bounding box center [373, 224] width 37 height 14
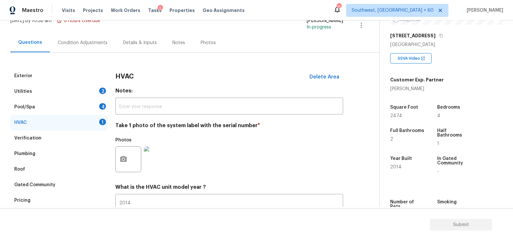
click at [105, 109] on div "Pool/Spa 4" at bounding box center [58, 107] width 97 height 16
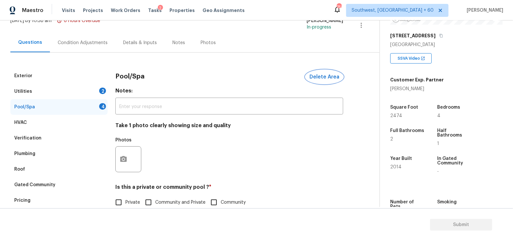
click at [323, 72] on button "Delete Area" at bounding box center [324, 77] width 38 height 14
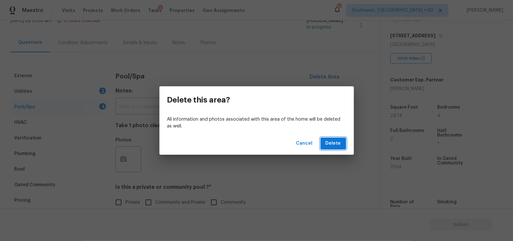
click at [335, 148] on button "Delete" at bounding box center [333, 143] width 26 height 12
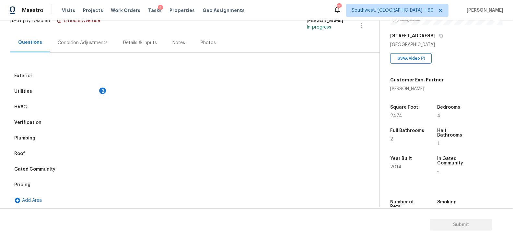
click at [97, 89] on div "Utilities 2" at bounding box center [58, 92] width 97 height 16
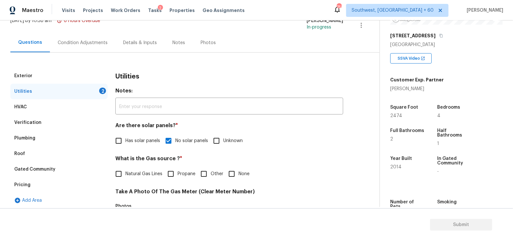
click at [233, 177] on input "None" at bounding box center [232, 174] width 14 height 14
checkbox input "true"
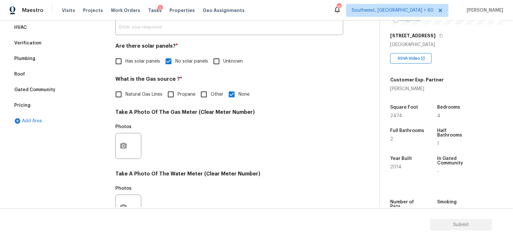
scroll to position [157, 0]
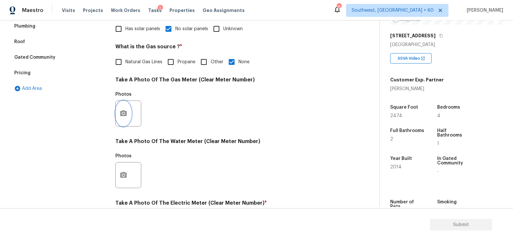
click at [127, 119] on button "button" at bounding box center [124, 113] width 16 height 25
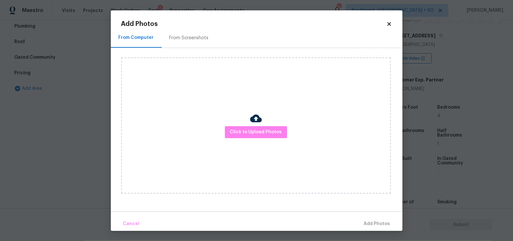
click at [233, 151] on div "Click to Upload Photos" at bounding box center [255, 125] width 269 height 136
click at [253, 134] on span "Click to Upload Photos" at bounding box center [256, 132] width 52 height 8
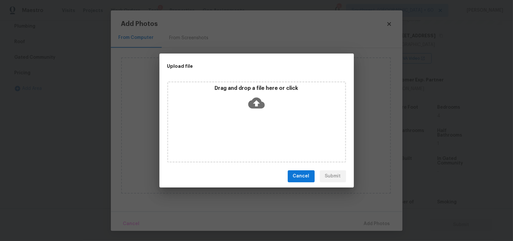
click at [256, 112] on div "Drag and drop a file here or click" at bounding box center [256, 99] width 177 height 28
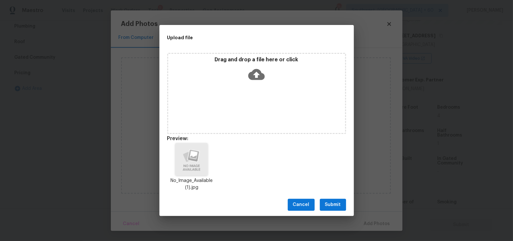
click at [331, 200] on button "Submit" at bounding box center [333, 205] width 26 height 12
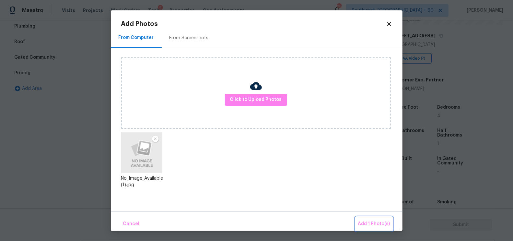
click at [379, 218] on button "Add 1 Photo(s)" at bounding box center [373, 224] width 37 height 14
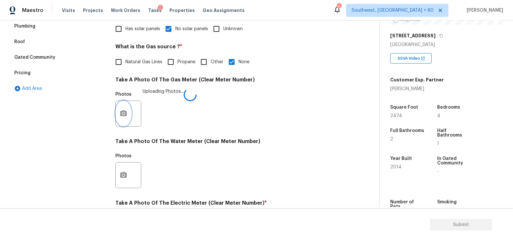
scroll to position [247, 0]
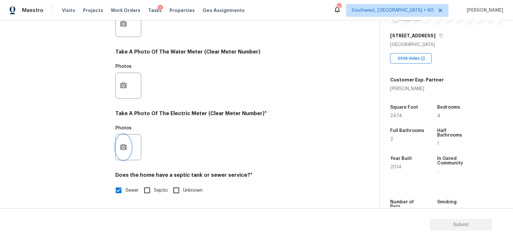
click at [121, 146] on icon "button" at bounding box center [123, 147] width 6 height 6
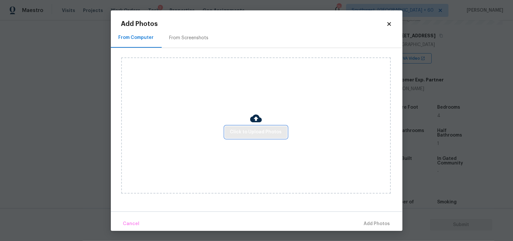
click at [255, 131] on span "Click to Upload Photos" at bounding box center [256, 132] width 52 height 8
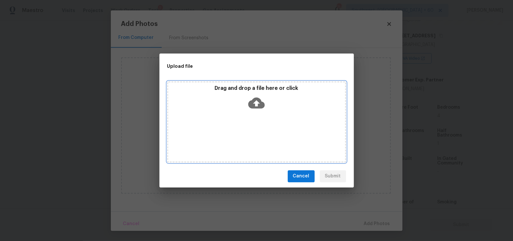
click at [255, 108] on icon at bounding box center [256, 103] width 17 height 17
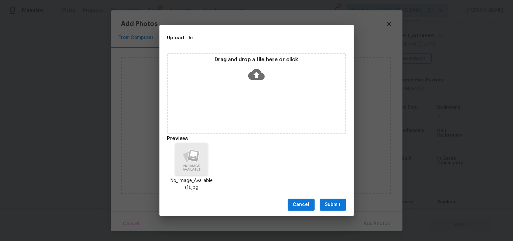
click at [331, 204] on span "Submit" at bounding box center [333, 204] width 16 height 8
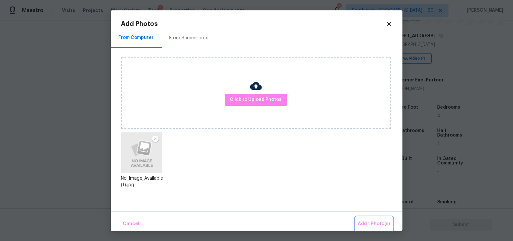
click at [369, 218] on button "Add 1 Photo(s)" at bounding box center [373, 224] width 37 height 14
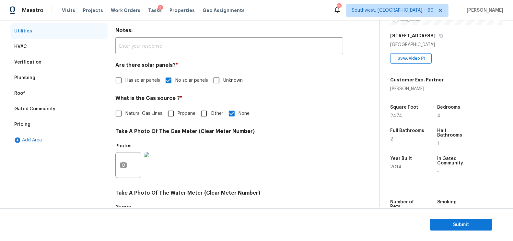
scroll to position [91, 0]
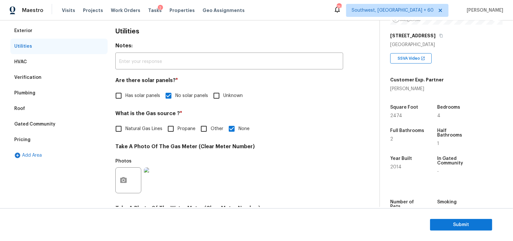
click at [54, 78] on div "Verification" at bounding box center [58, 78] width 97 height 16
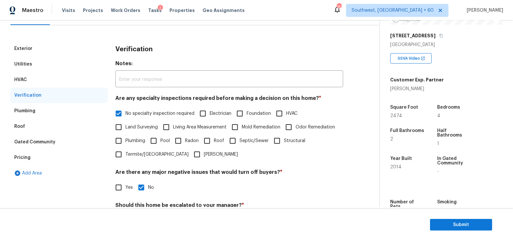
click at [33, 148] on div "Gated Community" at bounding box center [58, 142] width 97 height 16
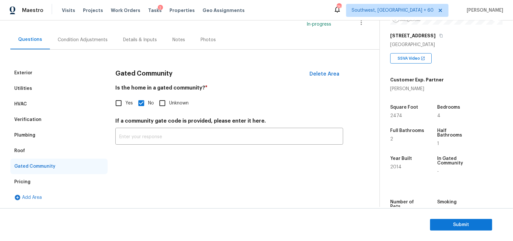
click at [55, 177] on div "Pricing" at bounding box center [58, 182] width 97 height 16
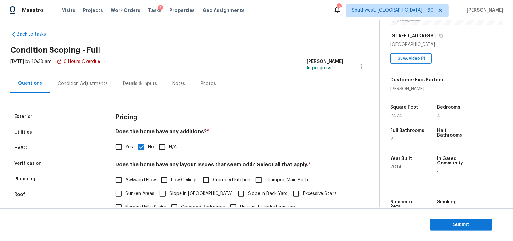
scroll to position [0, 0]
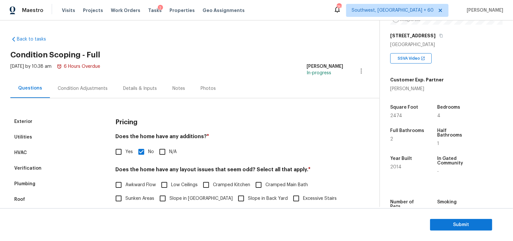
click at [84, 80] on div "Condition Adjustments" at bounding box center [82, 88] width 65 height 19
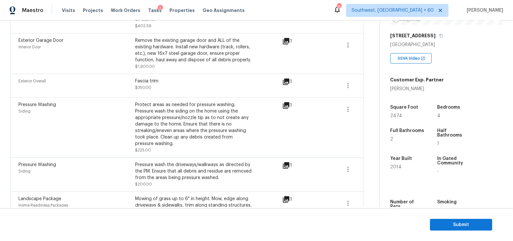
scroll to position [655, 0]
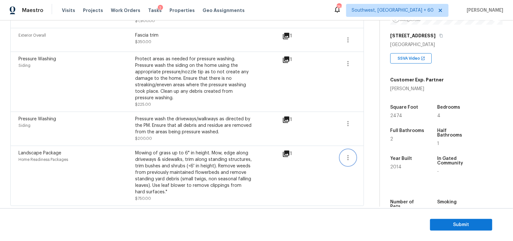
click at [347, 157] on icon "button" at bounding box center [348, 158] width 8 height 8
click at [364, 156] on div "Edit" at bounding box center [385, 155] width 51 height 6
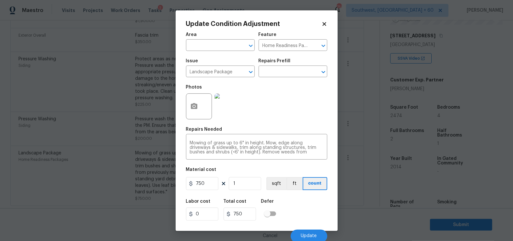
click at [203, 194] on div "Area ​ Feature Home Readiness Packages ​ Issue Landscape Package ​ Repairs Pref…" at bounding box center [256, 136] width 141 height 214
click at [206, 188] on input "750" at bounding box center [202, 183] width 32 height 13
type input "1000"
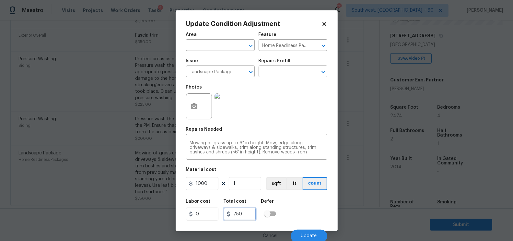
click at [231, 215] on input "750" at bounding box center [239, 213] width 32 height 13
type input "1000"
click at [304, 232] on button "Update" at bounding box center [309, 235] width 37 height 13
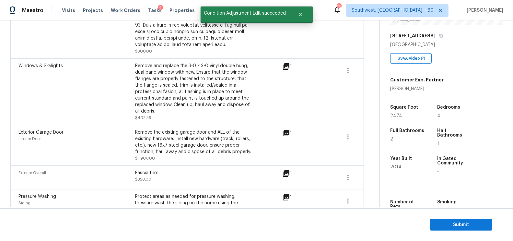
scroll to position [518, 0]
click at [353, 134] on button "button" at bounding box center [348, 137] width 16 height 16
click at [373, 132] on div "Edit" at bounding box center [385, 134] width 51 height 6
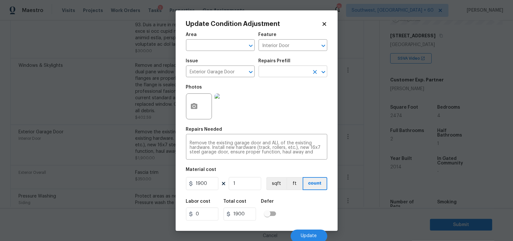
click at [299, 73] on input "text" at bounding box center [283, 72] width 51 height 10
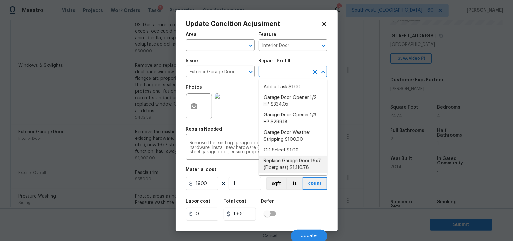
scroll to position [70, 0]
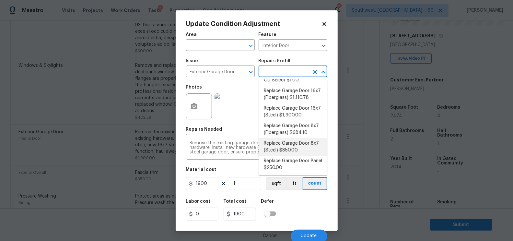
click at [233, 113] on img at bounding box center [227, 106] width 26 height 26
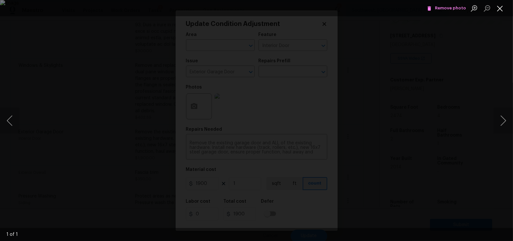
click at [499, 7] on button "Close lightbox" at bounding box center [499, 8] width 13 height 11
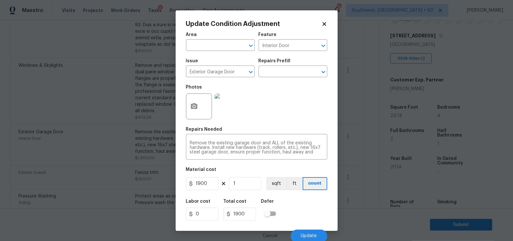
click at [375, 113] on body "Maestro Visits Projects Work Orders Tasks 2 Properties Geo Assignments 752 Sout…" at bounding box center [256, 120] width 513 height 241
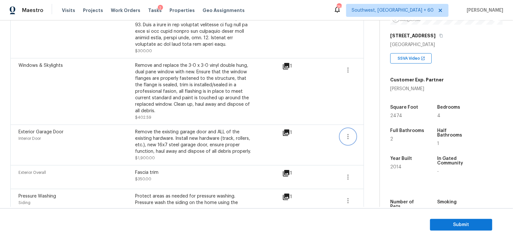
click at [353, 135] on button "button" at bounding box center [348, 137] width 16 height 16
click at [365, 135] on div "Edit" at bounding box center [385, 134] width 51 height 6
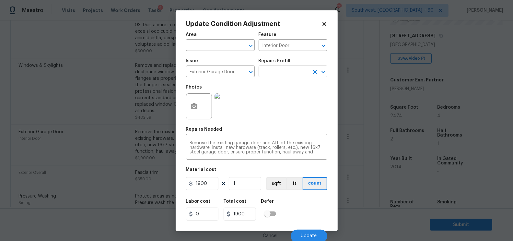
click at [282, 70] on input "text" at bounding box center [283, 72] width 51 height 10
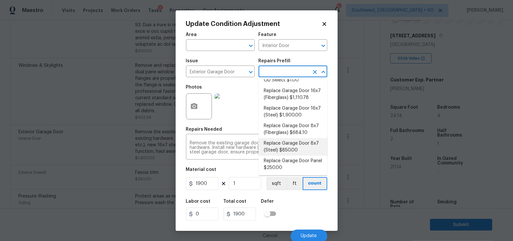
click at [347, 174] on body "Maestro Visits Projects Work Orders Tasks 2 Properties Geo Assignments 752 Sout…" at bounding box center [256, 120] width 513 height 241
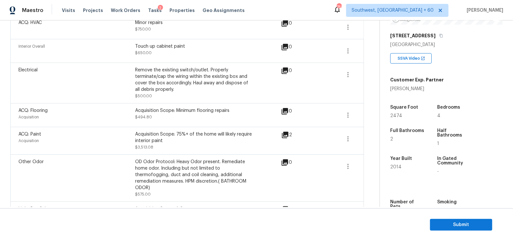
scroll to position [159, 0]
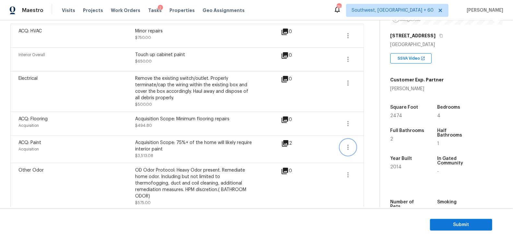
click at [348, 148] on icon "button" at bounding box center [347, 146] width 1 height 5
click at [362, 147] on div "Edit" at bounding box center [385, 145] width 51 height 6
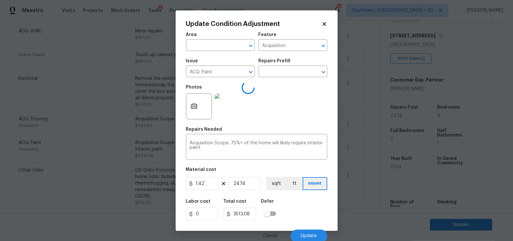
click at [364, 168] on body "Maestro Visits Projects Work Orders Tasks 2 Properties Geo Assignments 752 Sout…" at bounding box center [256, 120] width 513 height 241
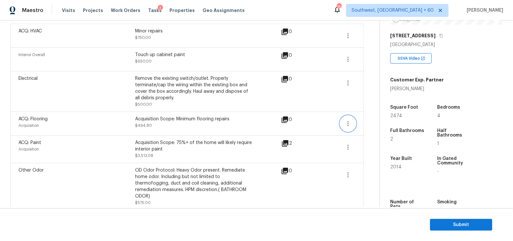
click at [350, 123] on icon "button" at bounding box center [348, 124] width 8 height 8
click at [366, 122] on div "Edit" at bounding box center [385, 121] width 51 height 6
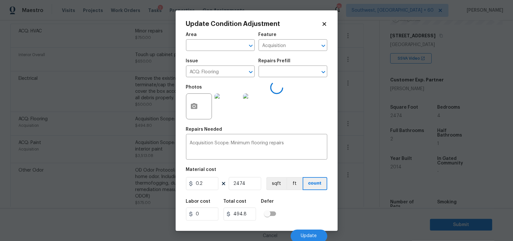
click at [364, 147] on body "Maestro Visits Projects Work Orders Tasks 2 Properties Geo Assignments 752 Sout…" at bounding box center [256, 120] width 513 height 241
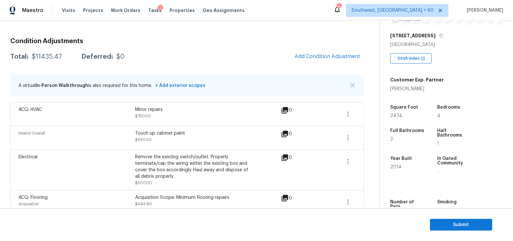
scroll to position [73, 0]
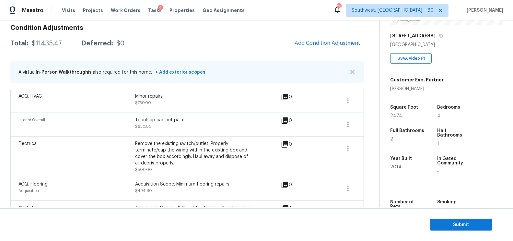
scroll to position [95, 0]
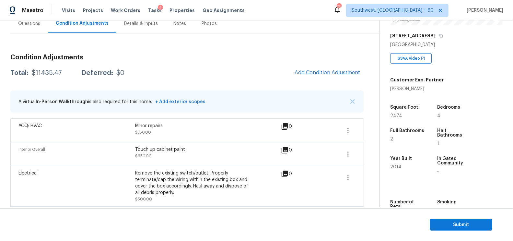
click at [448, 225] on span "Submit" at bounding box center [461, 225] width 52 height 8
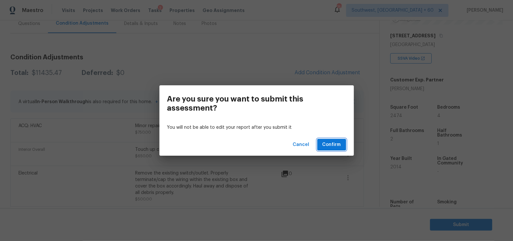
click at [328, 145] on span "Confirm" at bounding box center [331, 145] width 18 height 8
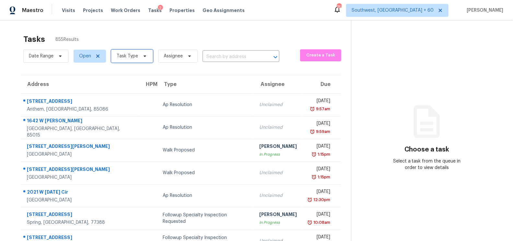
click at [128, 53] on span "Task Type" at bounding box center [127, 56] width 21 height 6
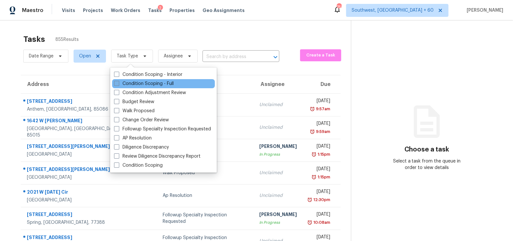
click at [138, 84] on label "Condition Scoping - Full" at bounding box center [144, 83] width 60 height 6
click at [118, 84] on input "Condition Scoping - Full" at bounding box center [116, 82] width 4 height 4
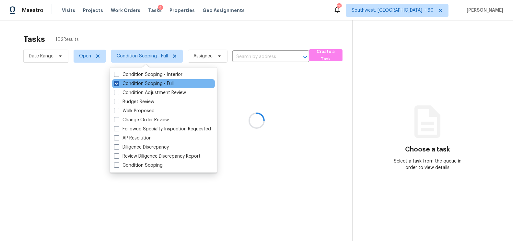
click at [145, 80] on label "Condition Scoping - Full" at bounding box center [144, 83] width 60 height 6
click at [118, 80] on input "Condition Scoping - Full" at bounding box center [116, 82] width 4 height 4
checkbox input "false"
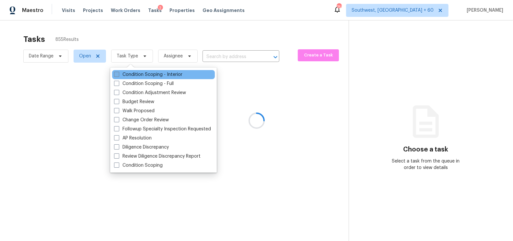
click at [153, 76] on label "Condition Scoping - Interior" at bounding box center [148, 74] width 68 height 6
click at [118, 75] on input "Condition Scoping - Interior" at bounding box center [116, 73] width 4 height 4
checkbox input "true"
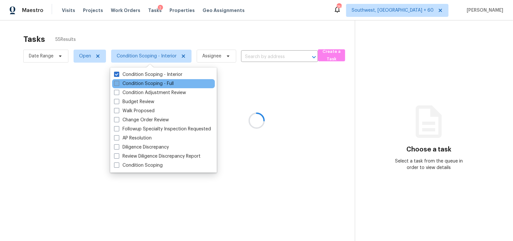
click at [150, 82] on label "Condition Scoping - Full" at bounding box center [144, 83] width 60 height 6
click at [118, 82] on input "Condition Scoping - Full" at bounding box center [116, 82] width 4 height 4
checkbox input "true"
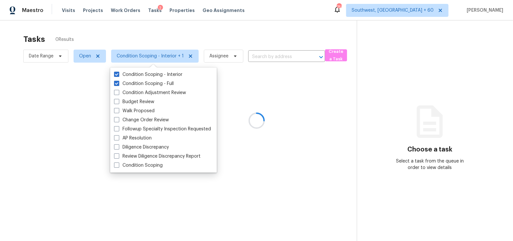
click at [216, 37] on div at bounding box center [256, 120] width 513 height 241
